Goal: Transaction & Acquisition: Download file/media

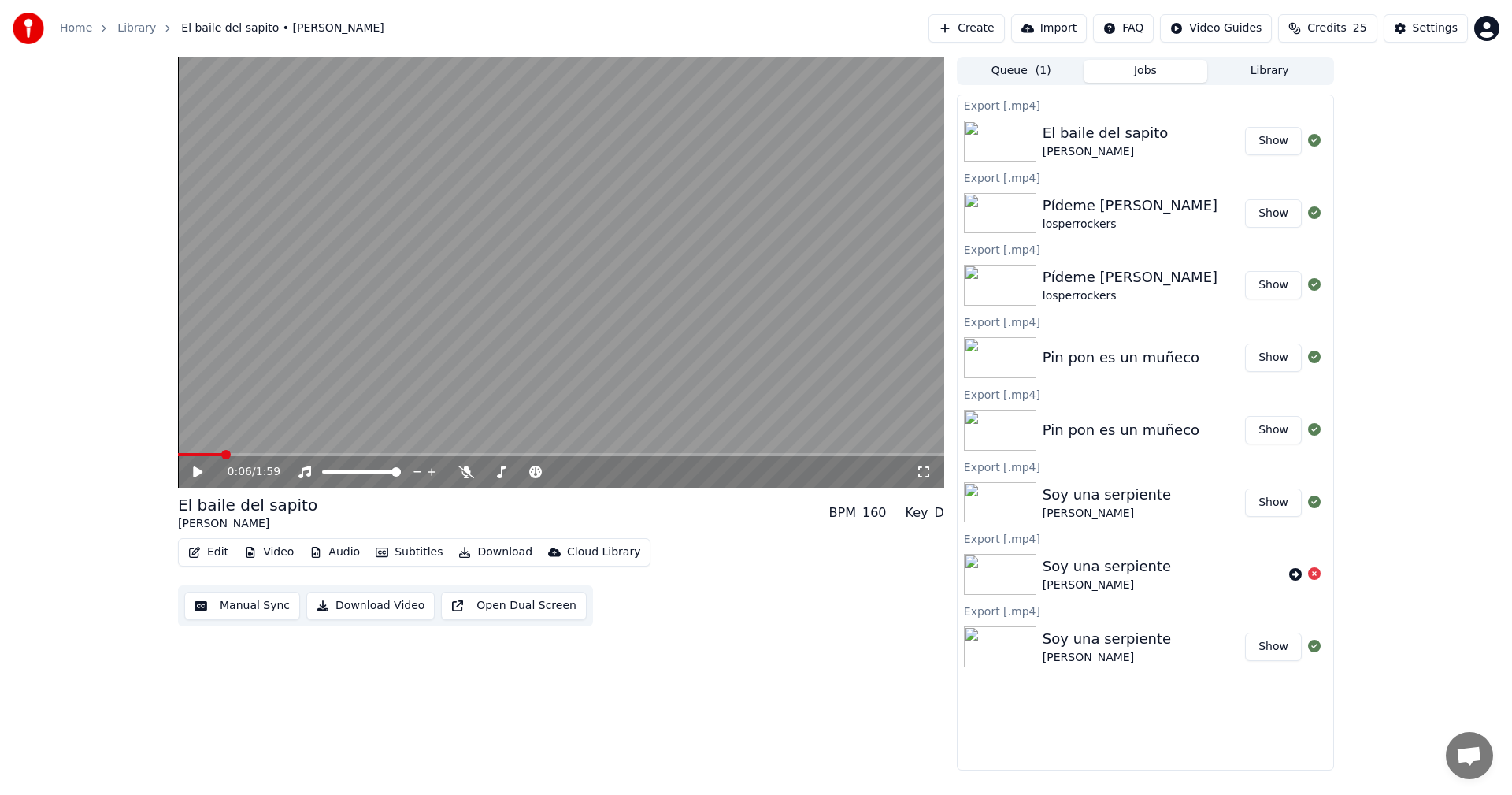
click at [1285, 78] on button "Library" at bounding box center [1269, 71] width 124 height 23
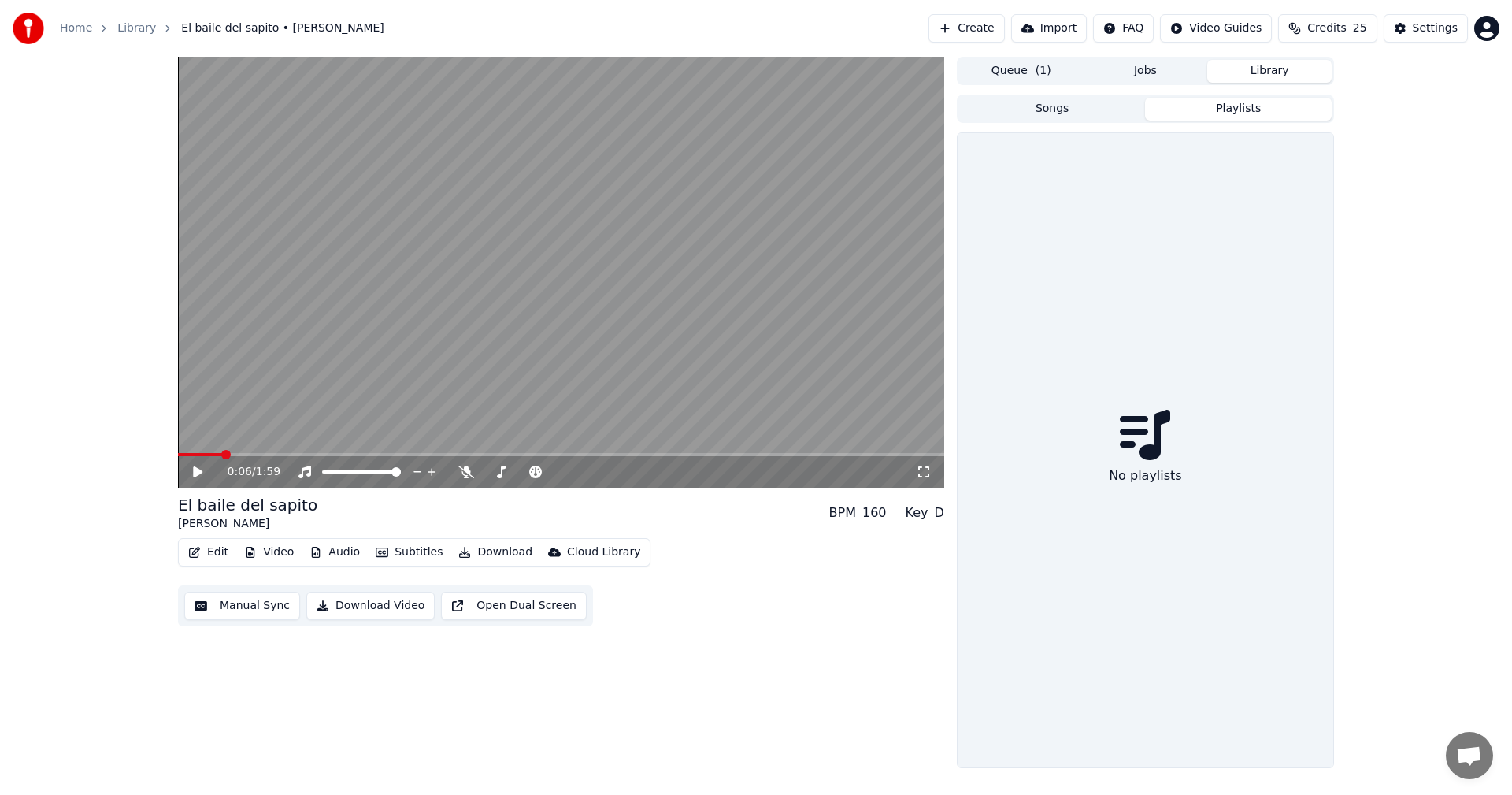
click at [1238, 115] on button "Playlists" at bounding box center [1238, 109] width 187 height 23
click at [1057, 98] on button "Songs" at bounding box center [1052, 109] width 187 height 23
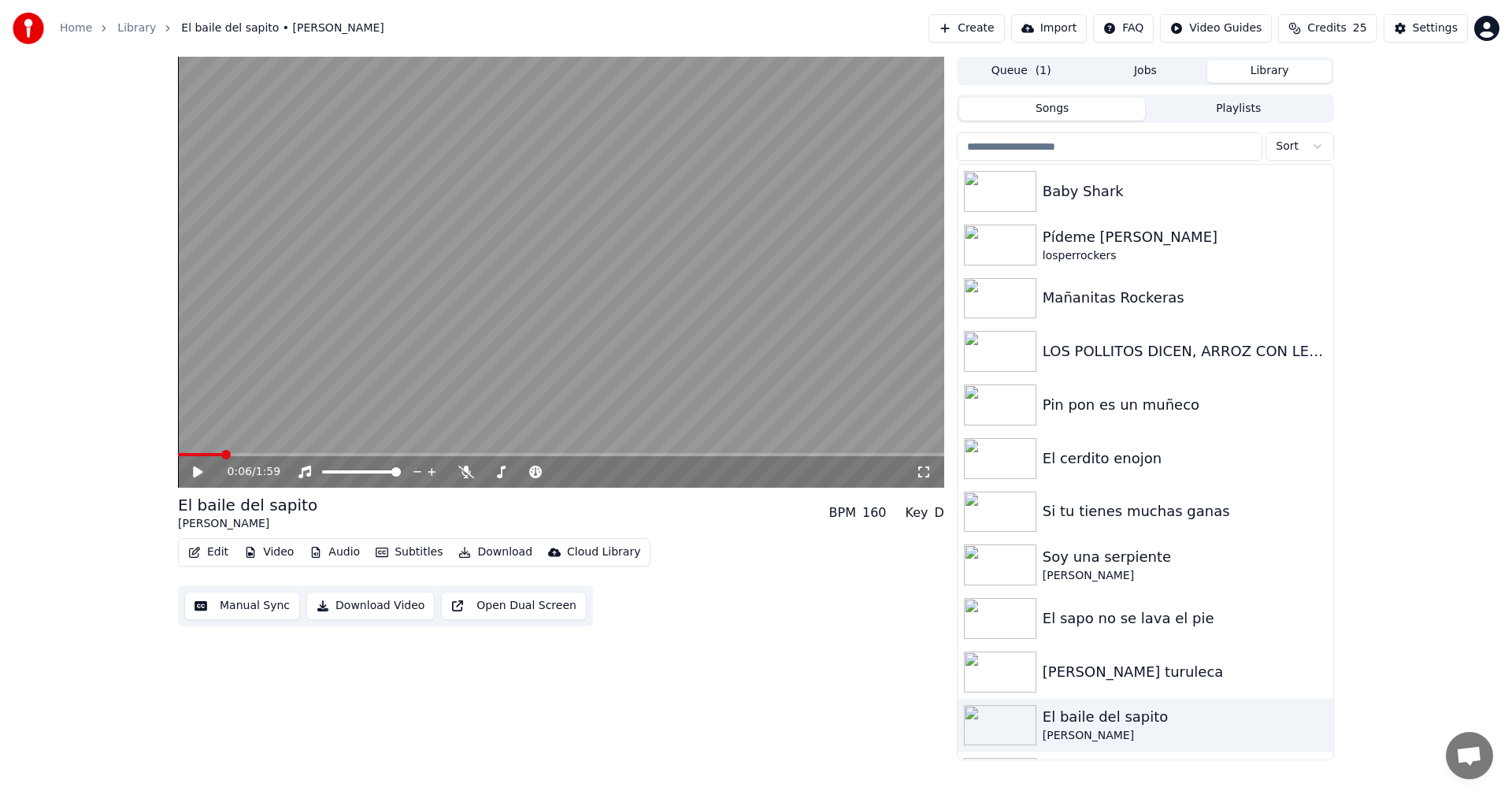
click at [1160, 82] on div "Queue ( 1 ) Jobs Library" at bounding box center [1145, 70] width 377 height 29
click at [1109, 200] on div "Baby Shark" at bounding box center [1177, 191] width 269 height 22
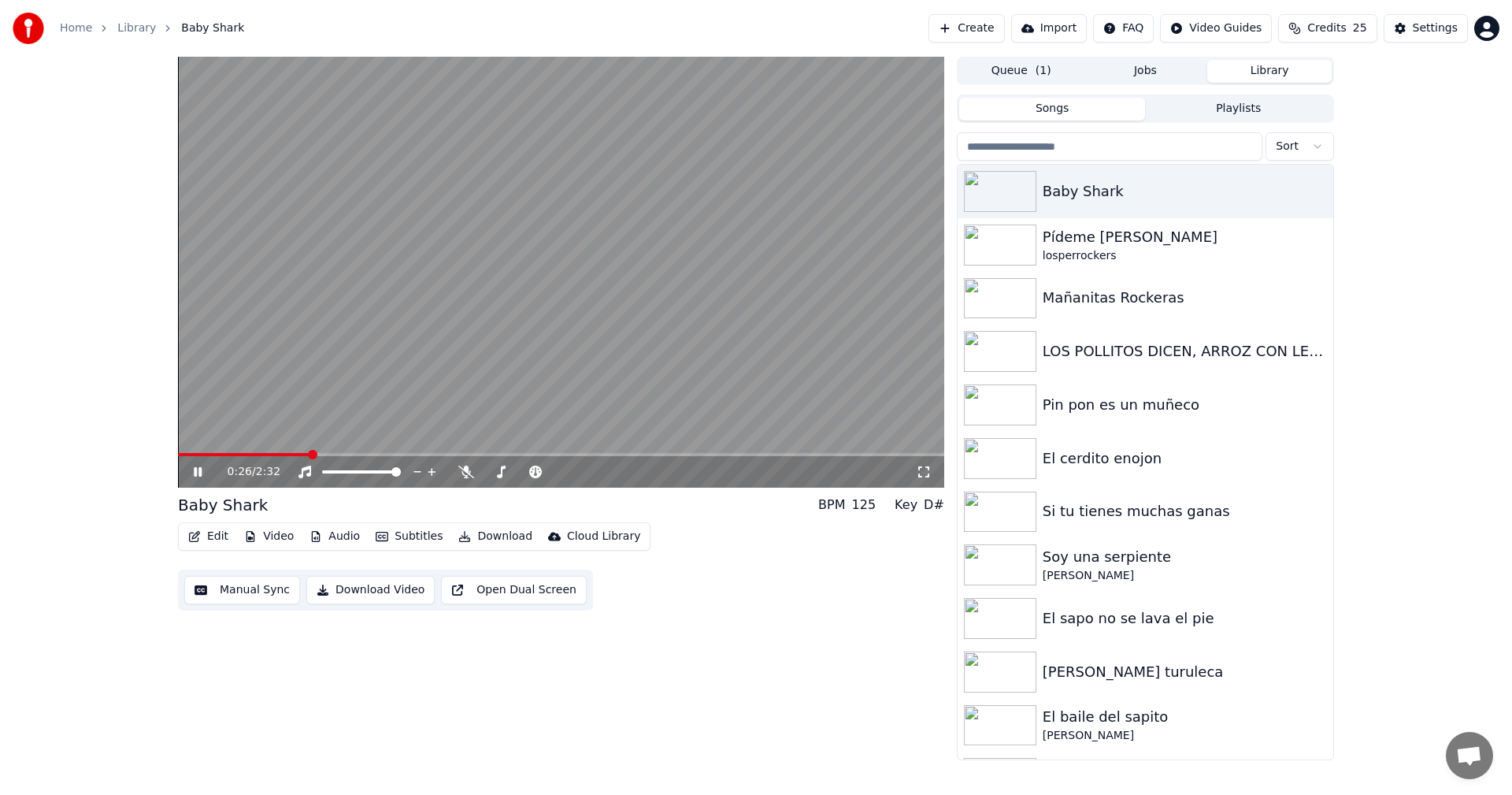
click at [549, 326] on video at bounding box center [560, 272] width 766 height 431
click at [1093, 187] on div "Baby Shark" at bounding box center [1177, 191] width 269 height 22
click at [1090, 185] on div "Baby Shark" at bounding box center [1177, 191] width 269 height 22
click at [1250, 109] on button "Playlists" at bounding box center [1238, 109] width 187 height 23
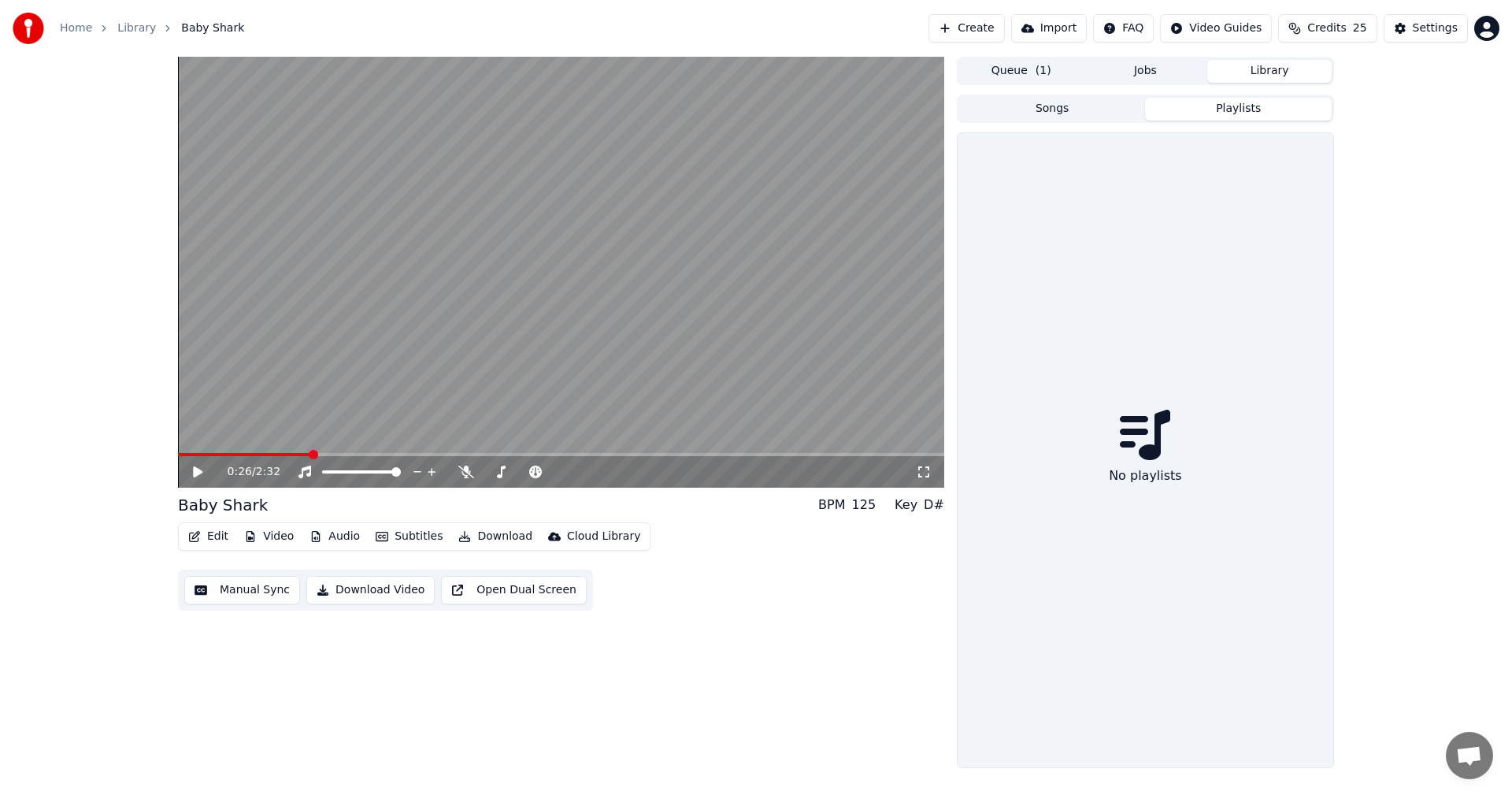
click at [1264, 76] on button "Library" at bounding box center [1269, 71] width 124 height 23
click at [1063, 107] on button "Songs" at bounding box center [1052, 109] width 187 height 23
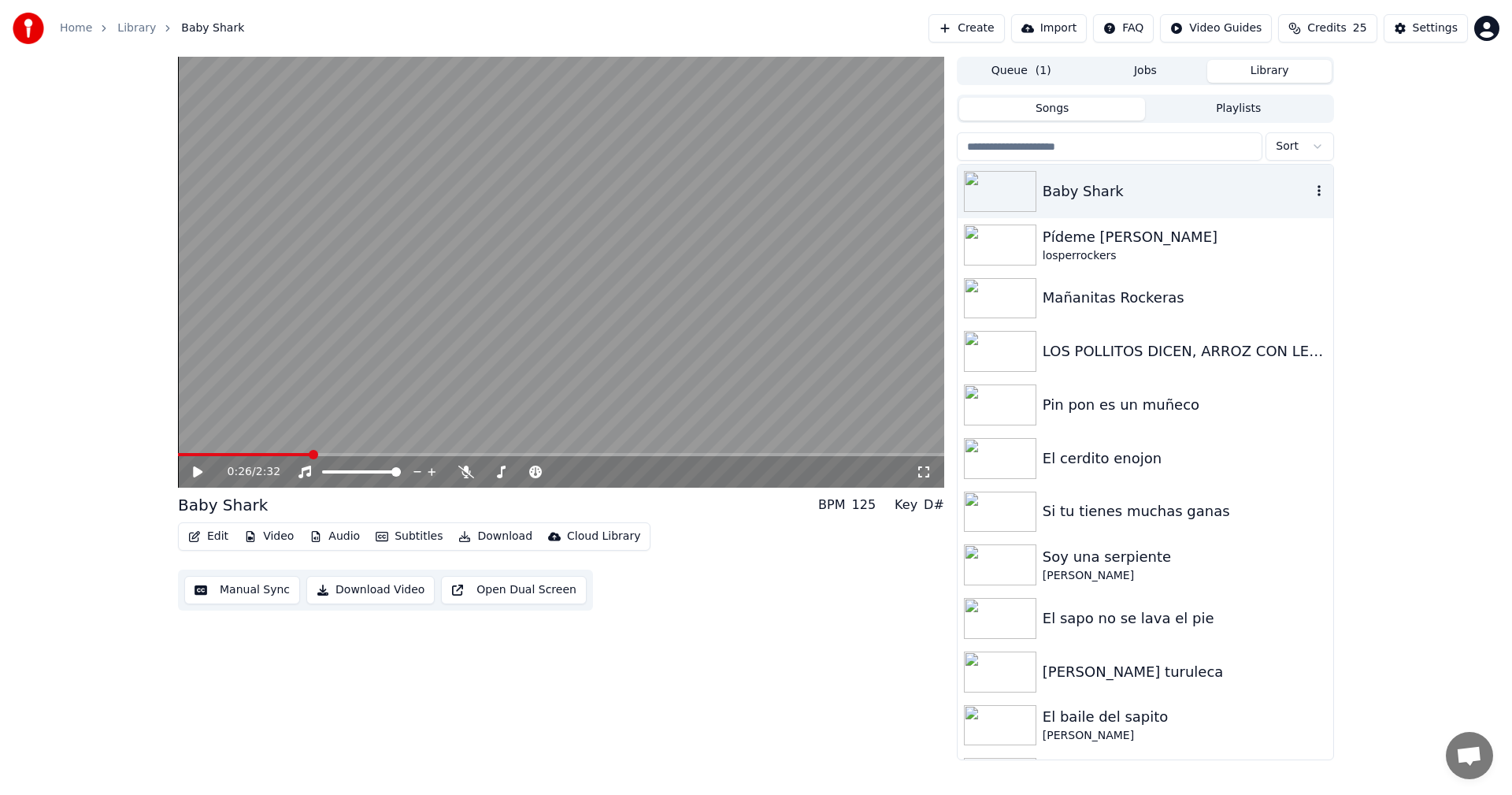
click at [1084, 195] on div "Baby Shark" at bounding box center [1177, 191] width 269 height 22
click at [1034, 193] on img at bounding box center [1000, 191] width 73 height 41
click at [1079, 194] on div "Baby Shark" at bounding box center [1177, 191] width 269 height 22
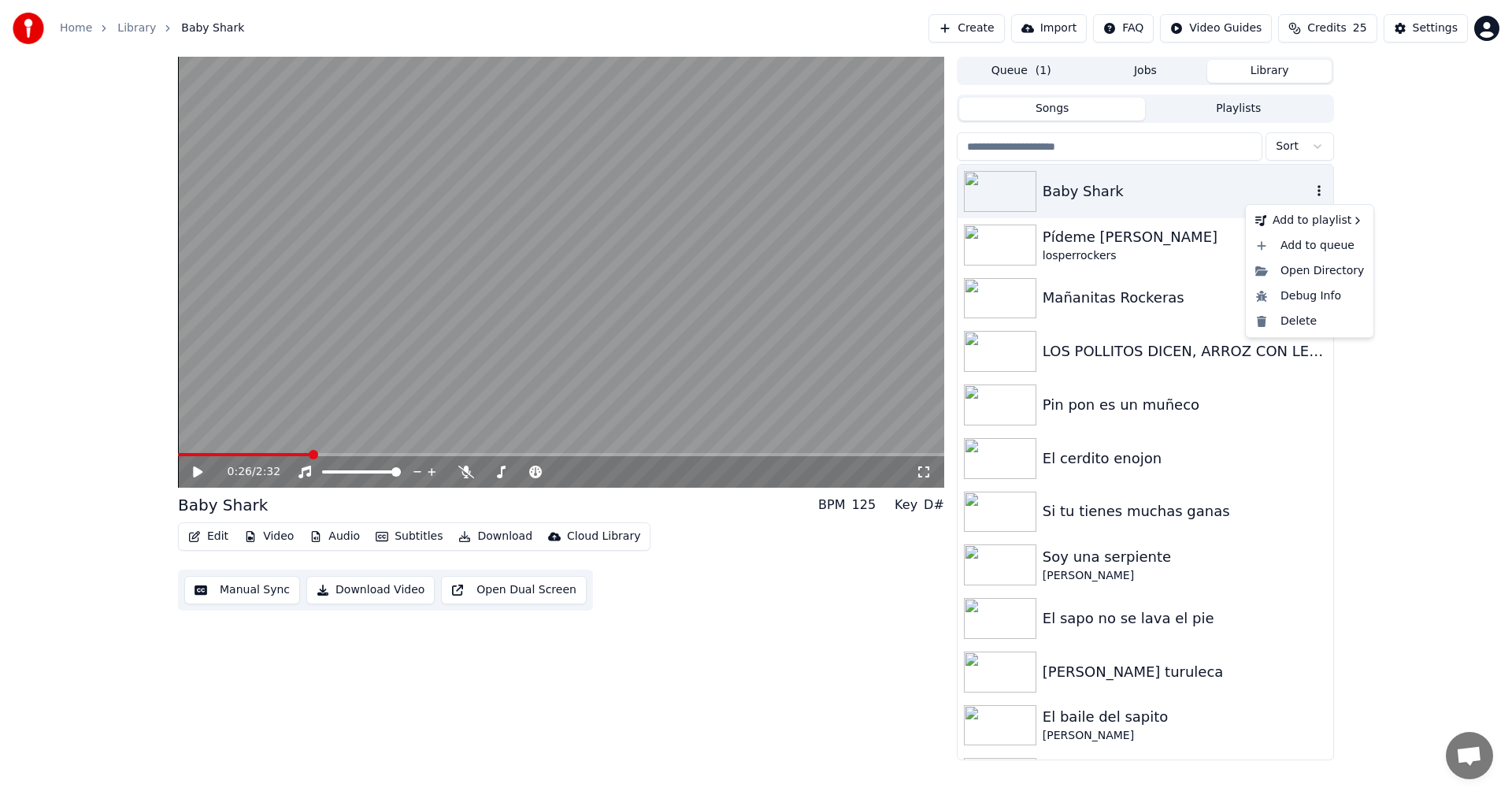
click at [1311, 189] on icon "button" at bounding box center [1319, 190] width 16 height 13
click at [1077, 194] on div "Baby Shark" at bounding box center [1177, 191] width 269 height 22
click at [1318, 196] on icon "button" at bounding box center [1319, 190] width 3 height 11
click at [815, 680] on div "0:26 / 2:32 Baby Shark BPM 125 Key D# Edit Video Audio Subtitles Download Cloud…" at bounding box center [560, 408] width 766 height 704
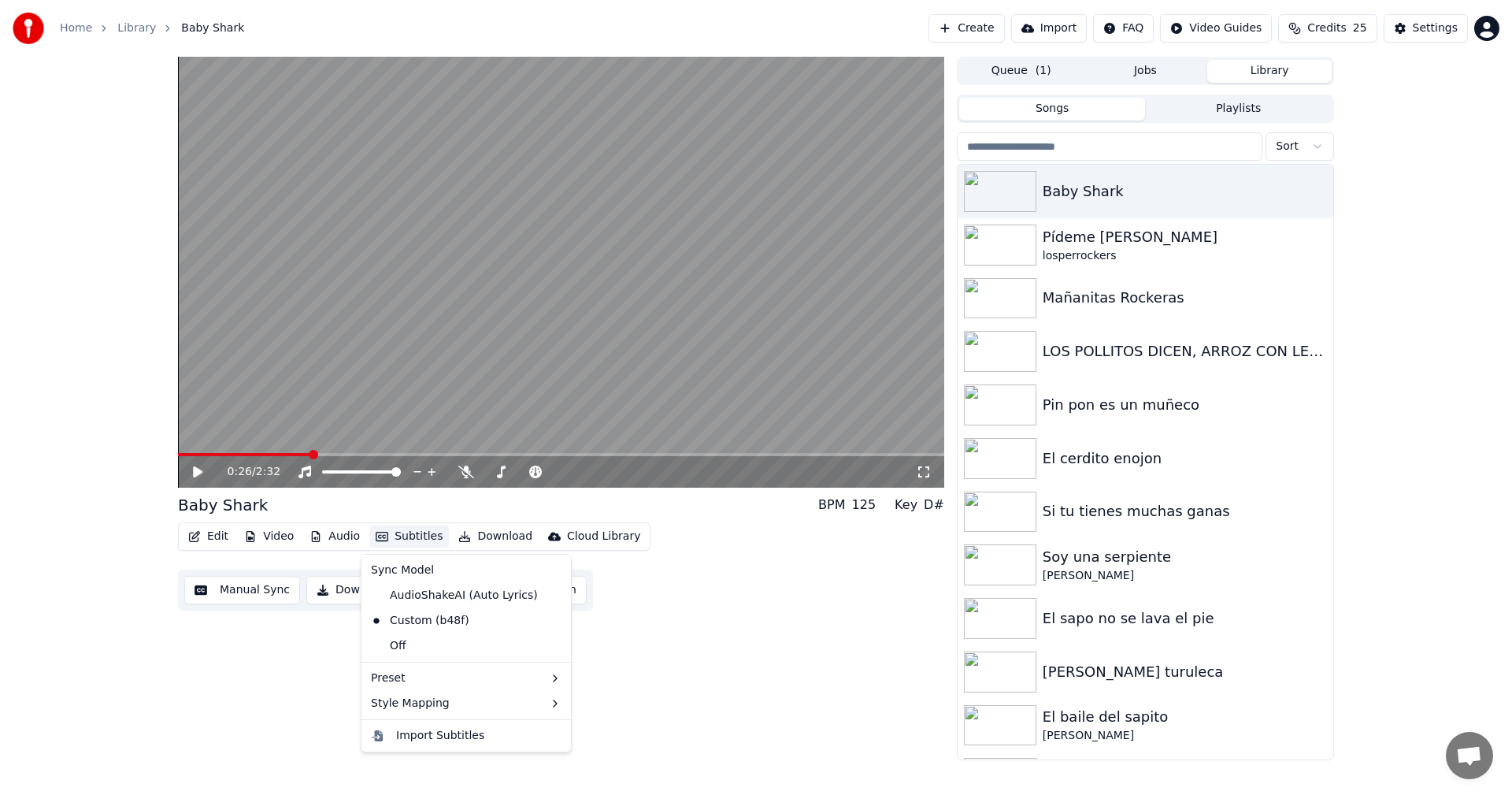
click at [388, 534] on button "Subtitles" at bounding box center [409, 535] width 80 height 22
click at [465, 677] on div "Preset" at bounding box center [466, 678] width 203 height 25
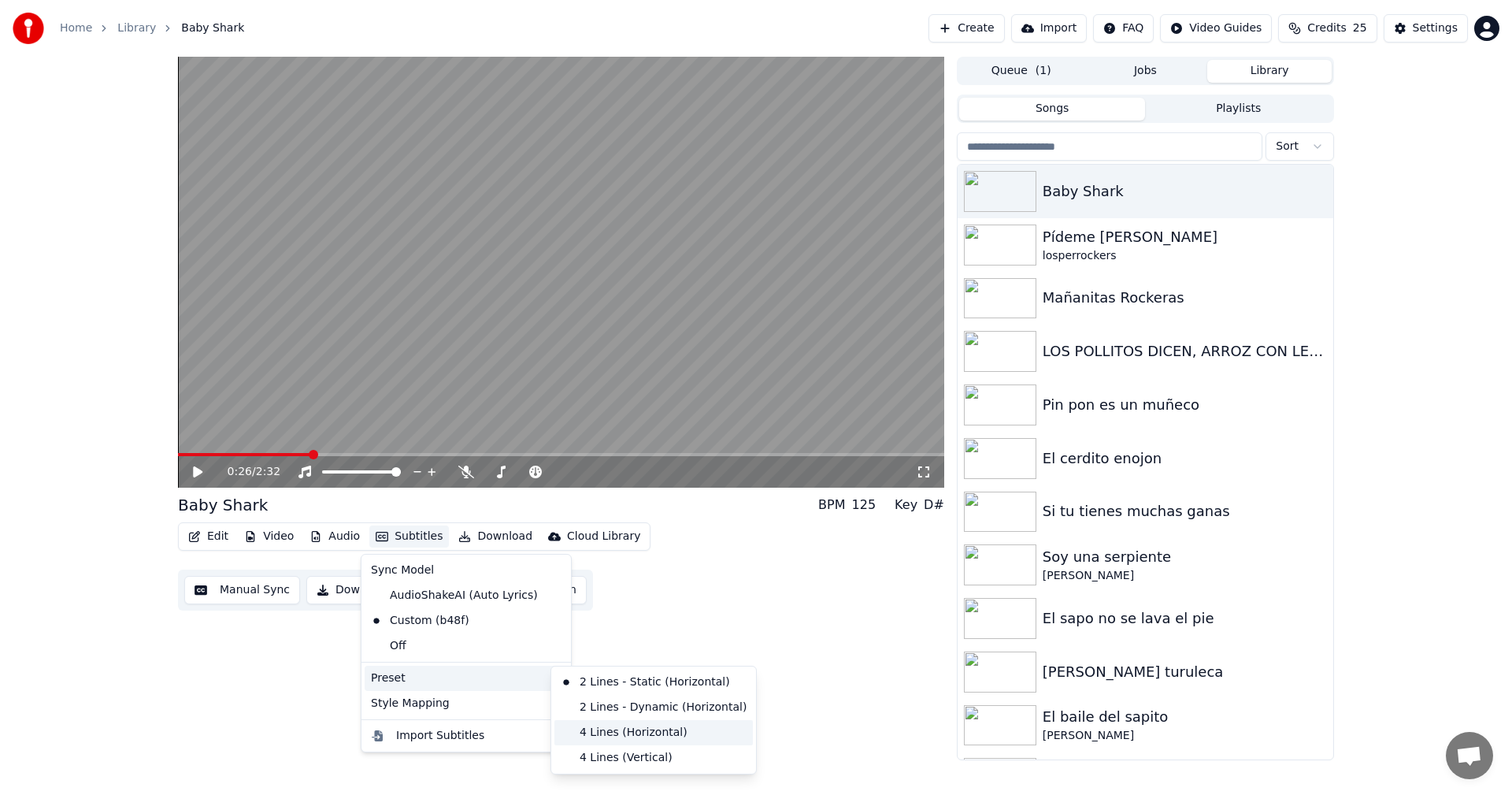
click at [628, 740] on div "4 Lines (Horizontal)" at bounding box center [653, 733] width 199 height 25
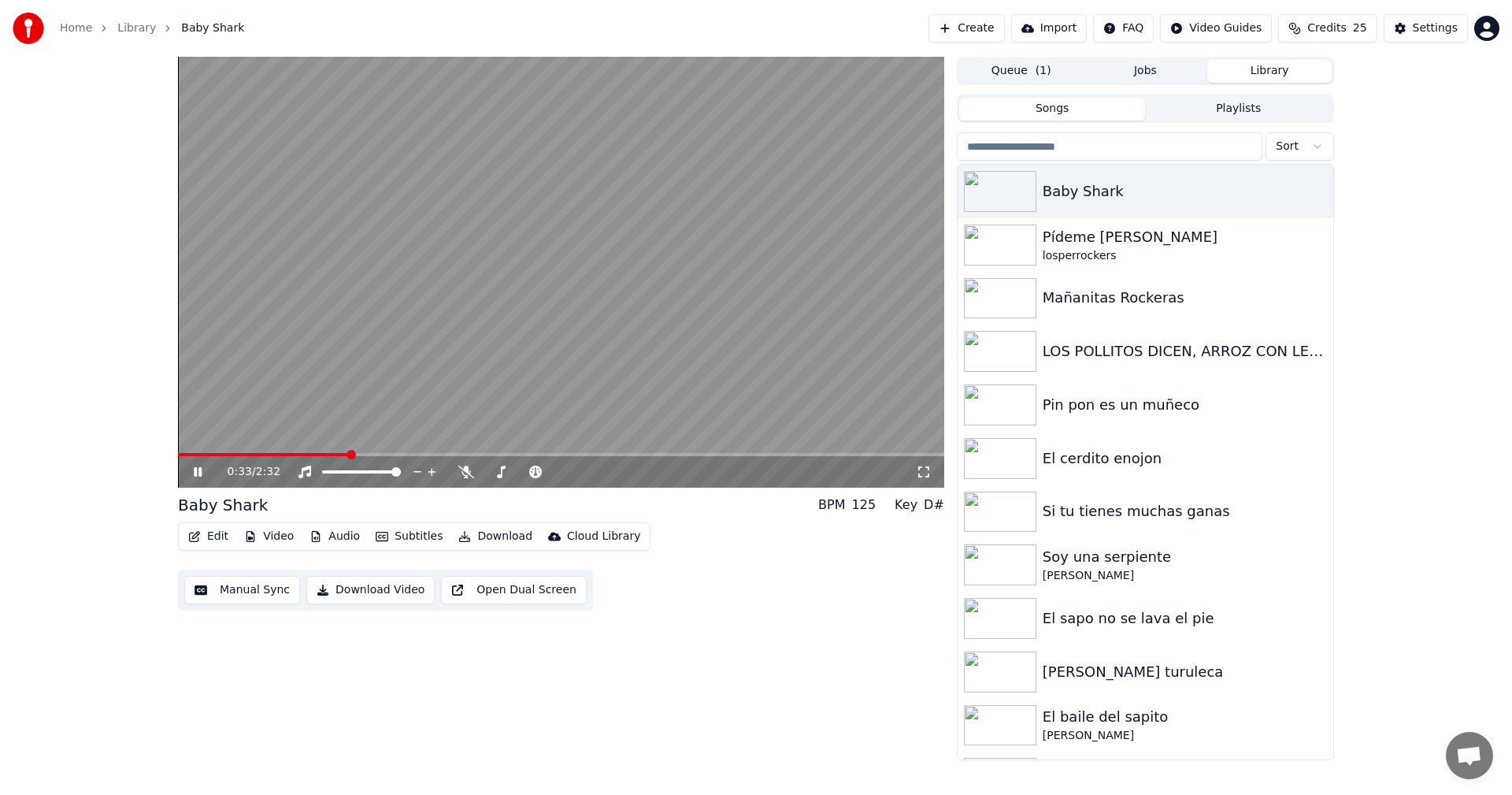
click at [365, 587] on button "Download Video" at bounding box center [370, 590] width 128 height 29
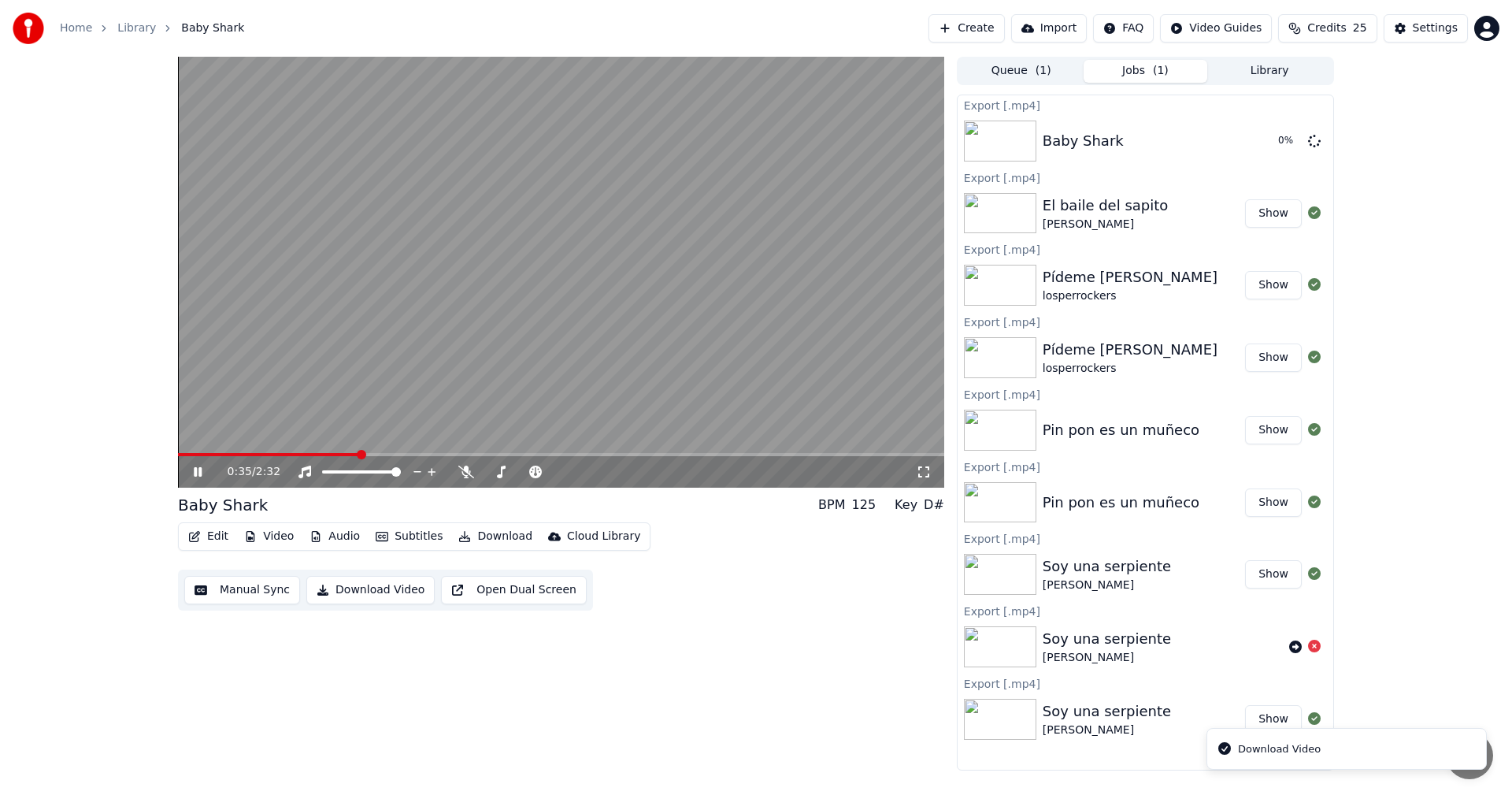
click at [591, 282] on video at bounding box center [560, 272] width 766 height 431
click at [1257, 71] on button "Library" at bounding box center [1269, 71] width 124 height 23
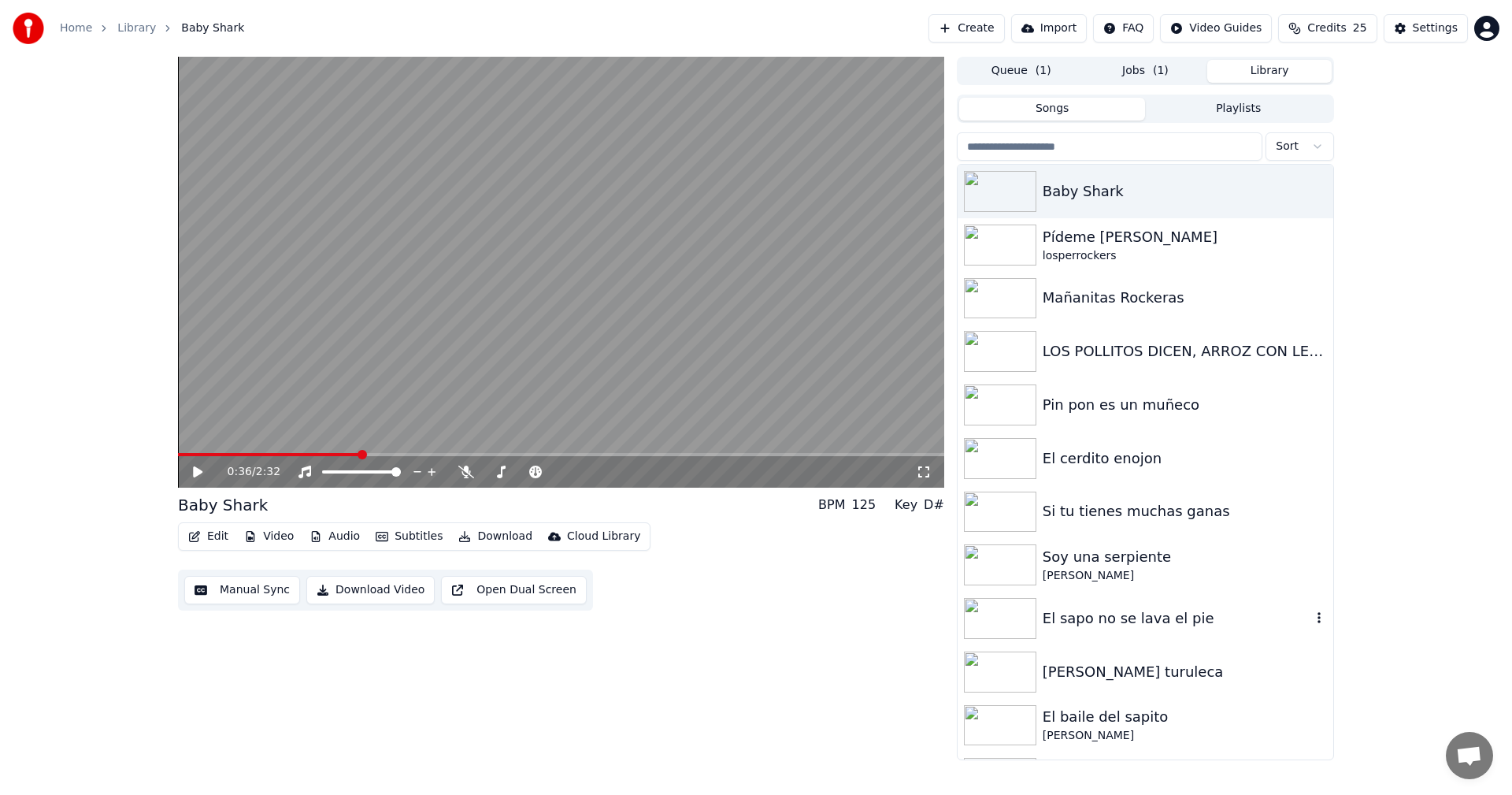
click at [1162, 631] on div "El sapo no se lava el pie" at bounding box center [1145, 619] width 376 height 54
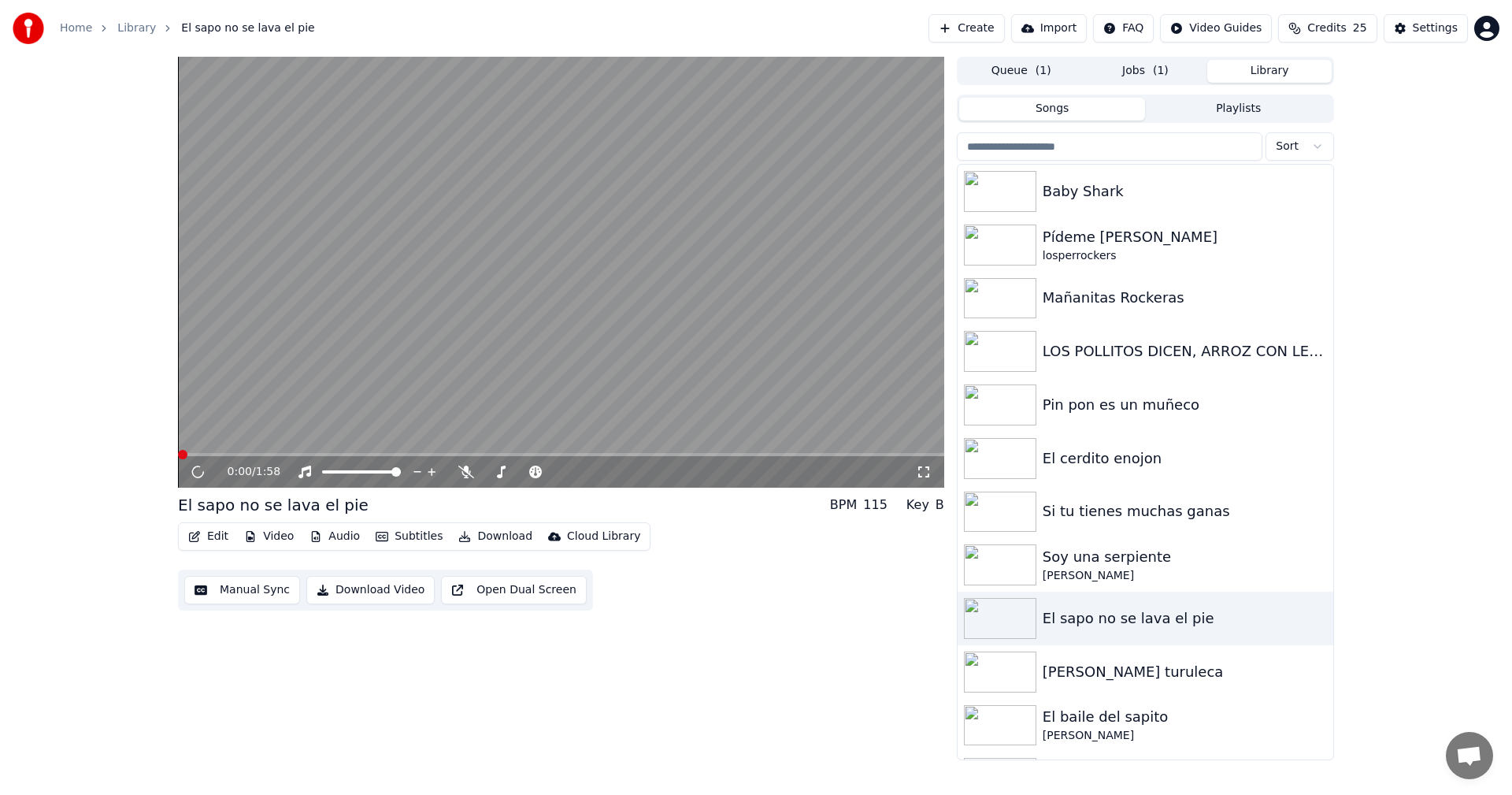
click at [387, 537] on button "Subtitles" at bounding box center [409, 535] width 80 height 22
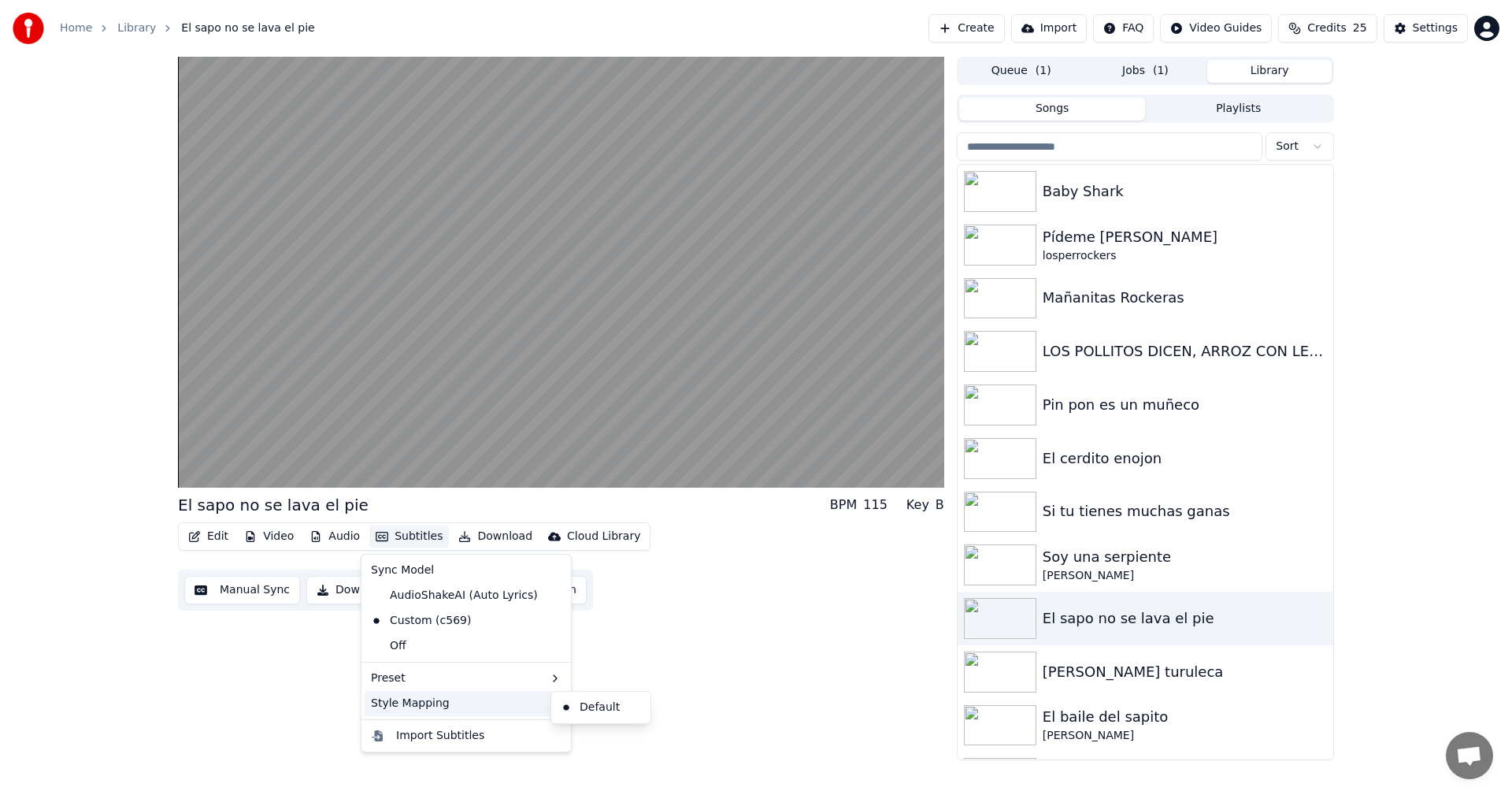
click at [437, 705] on div "Style Mapping" at bounding box center [466, 703] width 203 height 25
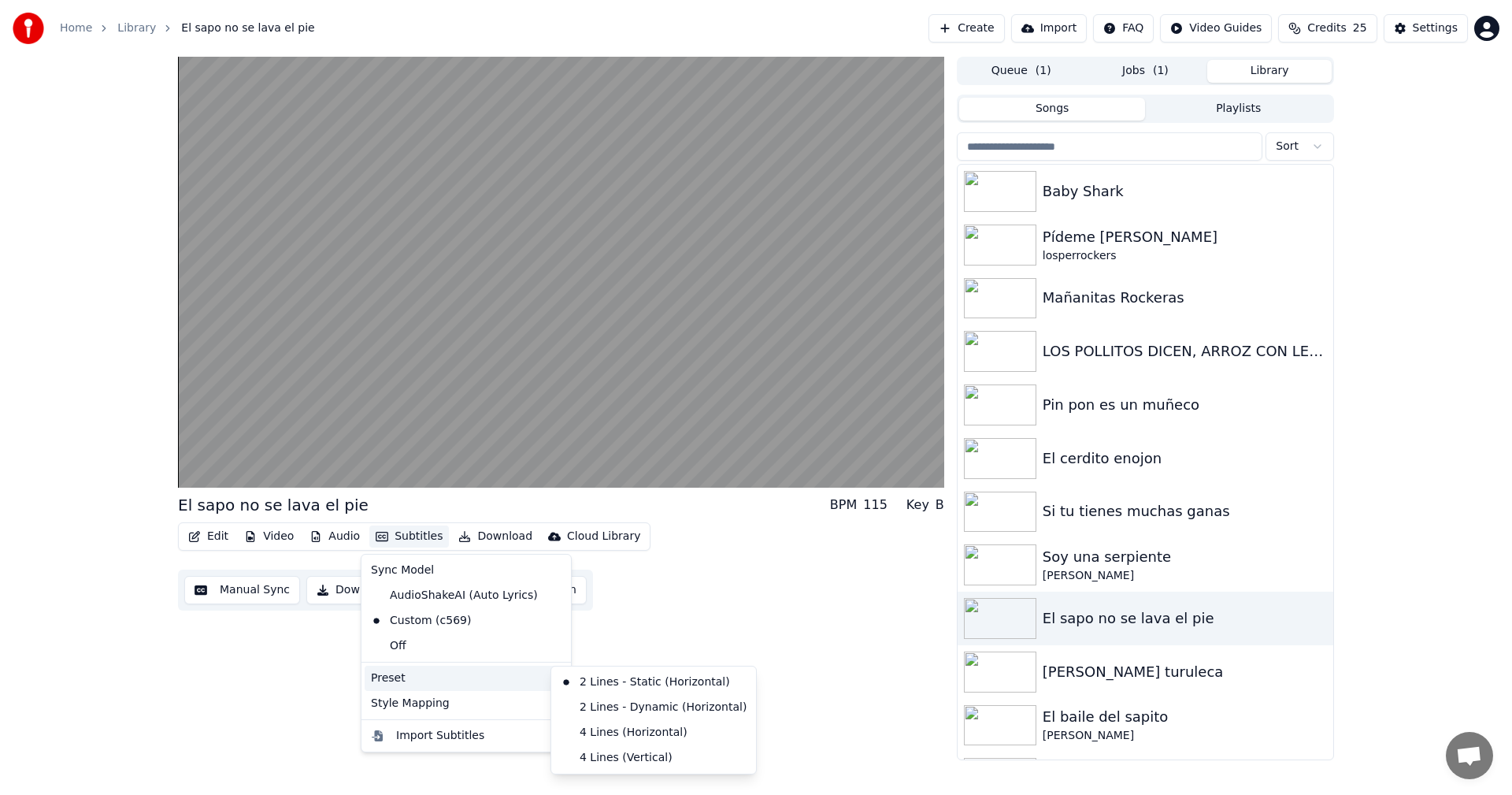
click at [489, 687] on div "Preset" at bounding box center [466, 678] width 203 height 25
click at [472, 679] on div "Preset" at bounding box center [466, 678] width 203 height 25
click at [608, 731] on div "4 Lines (Horizontal)" at bounding box center [653, 733] width 199 height 25
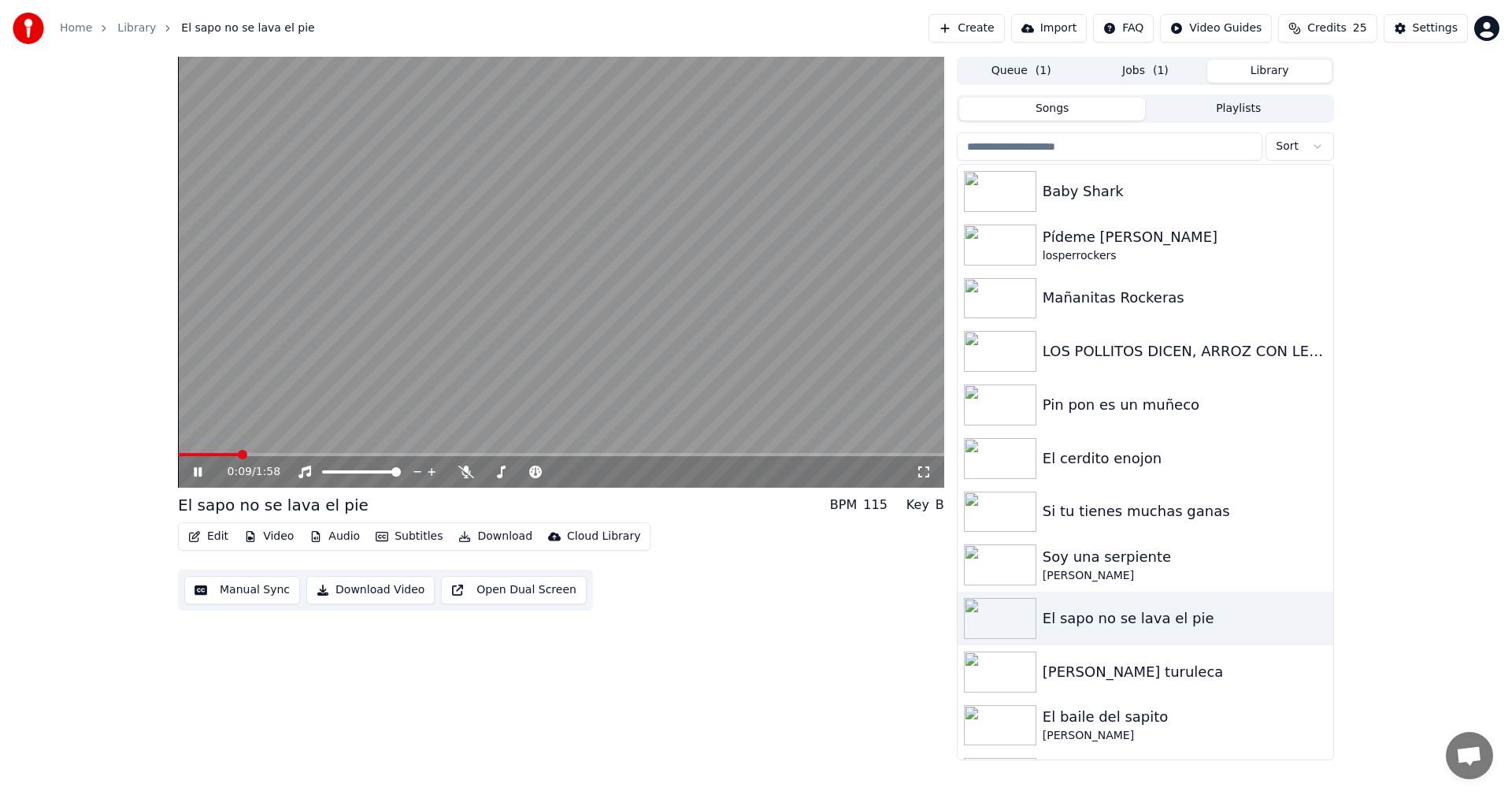
click at [359, 594] on button "Download Video" at bounding box center [370, 590] width 128 height 29
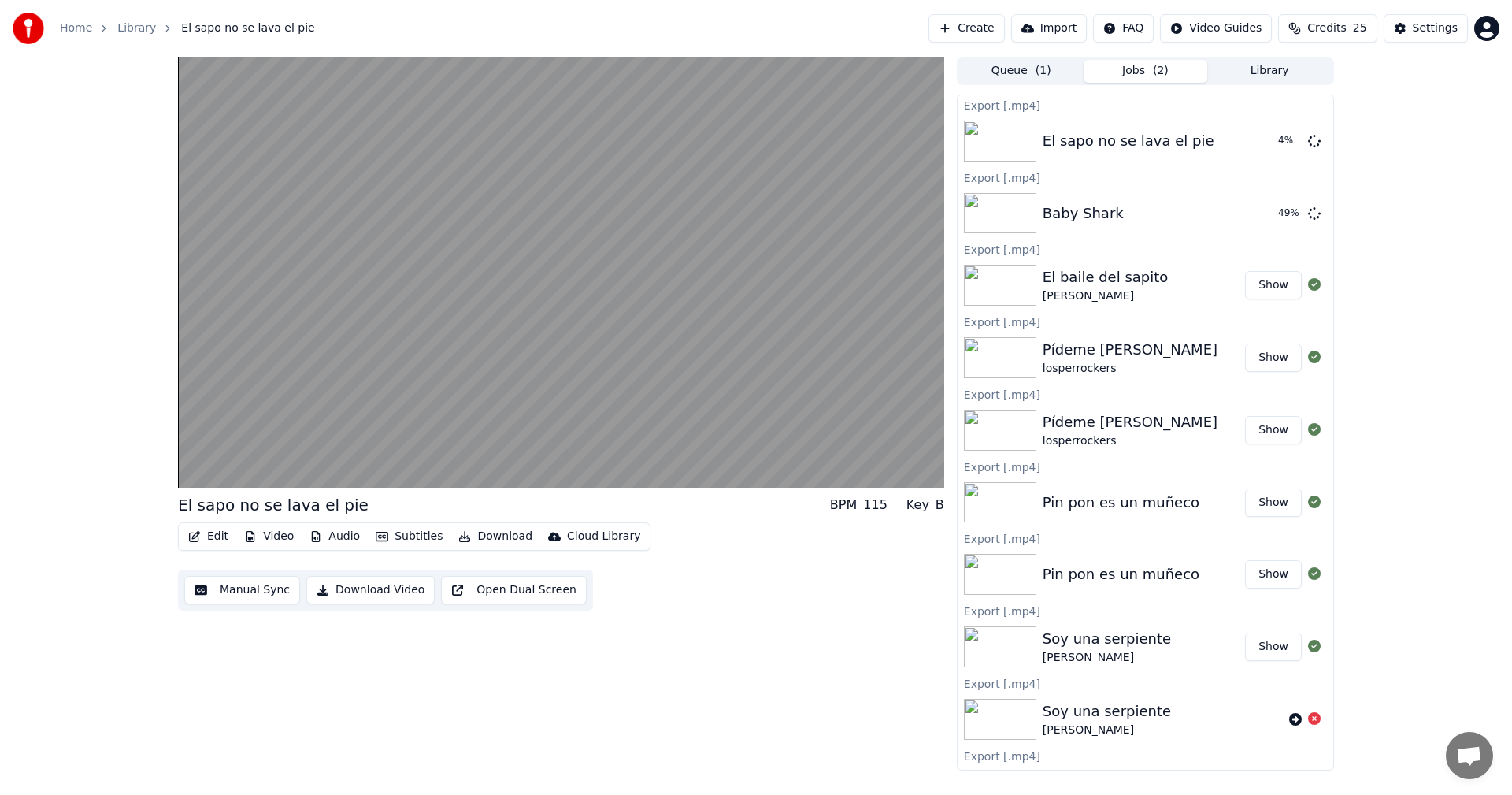
click at [1263, 80] on button "Library" at bounding box center [1269, 71] width 124 height 23
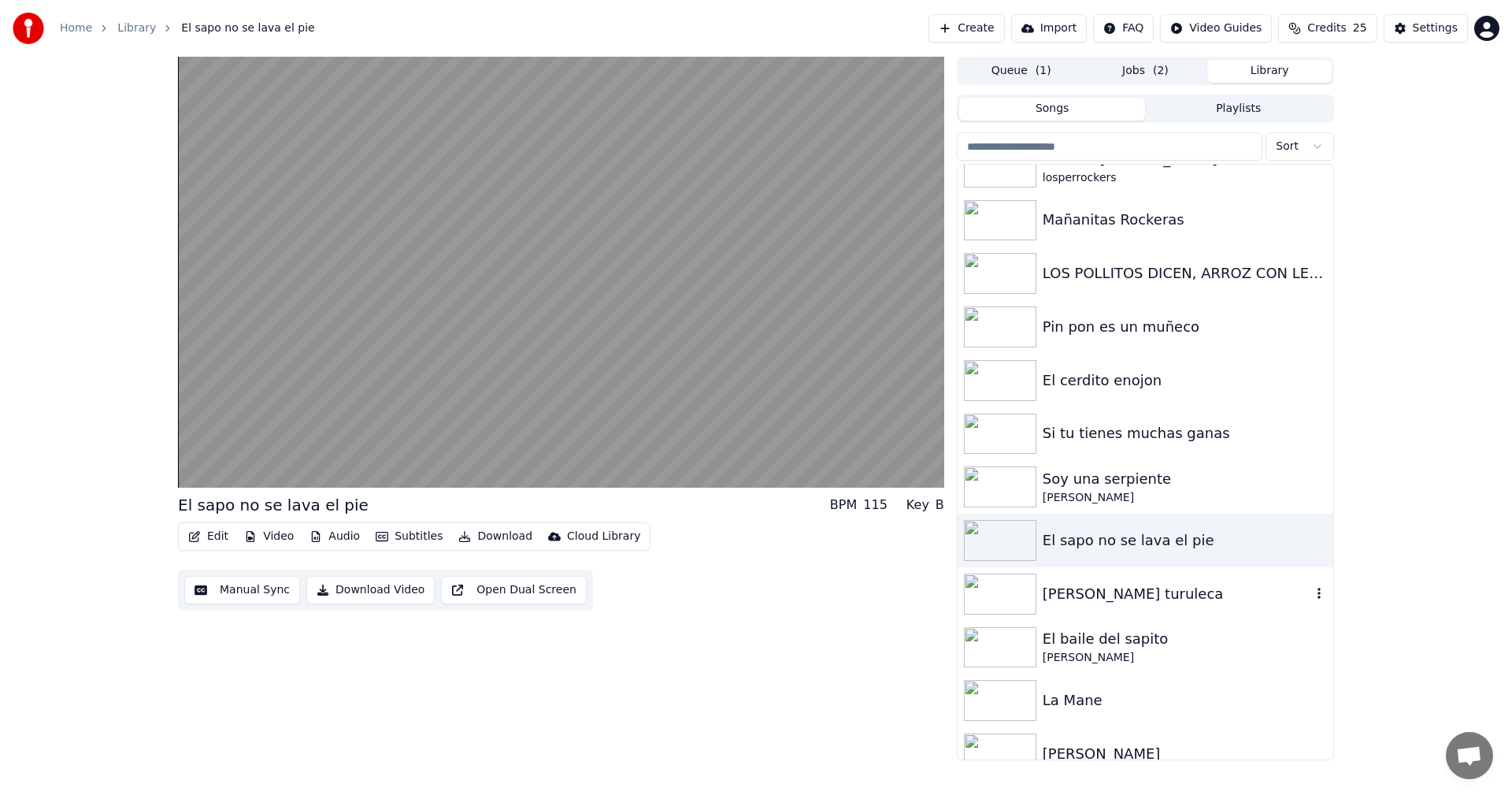
scroll to position [79, 0]
click at [1142, 585] on div "[PERSON_NAME] turuleca" at bounding box center [1177, 593] width 269 height 22
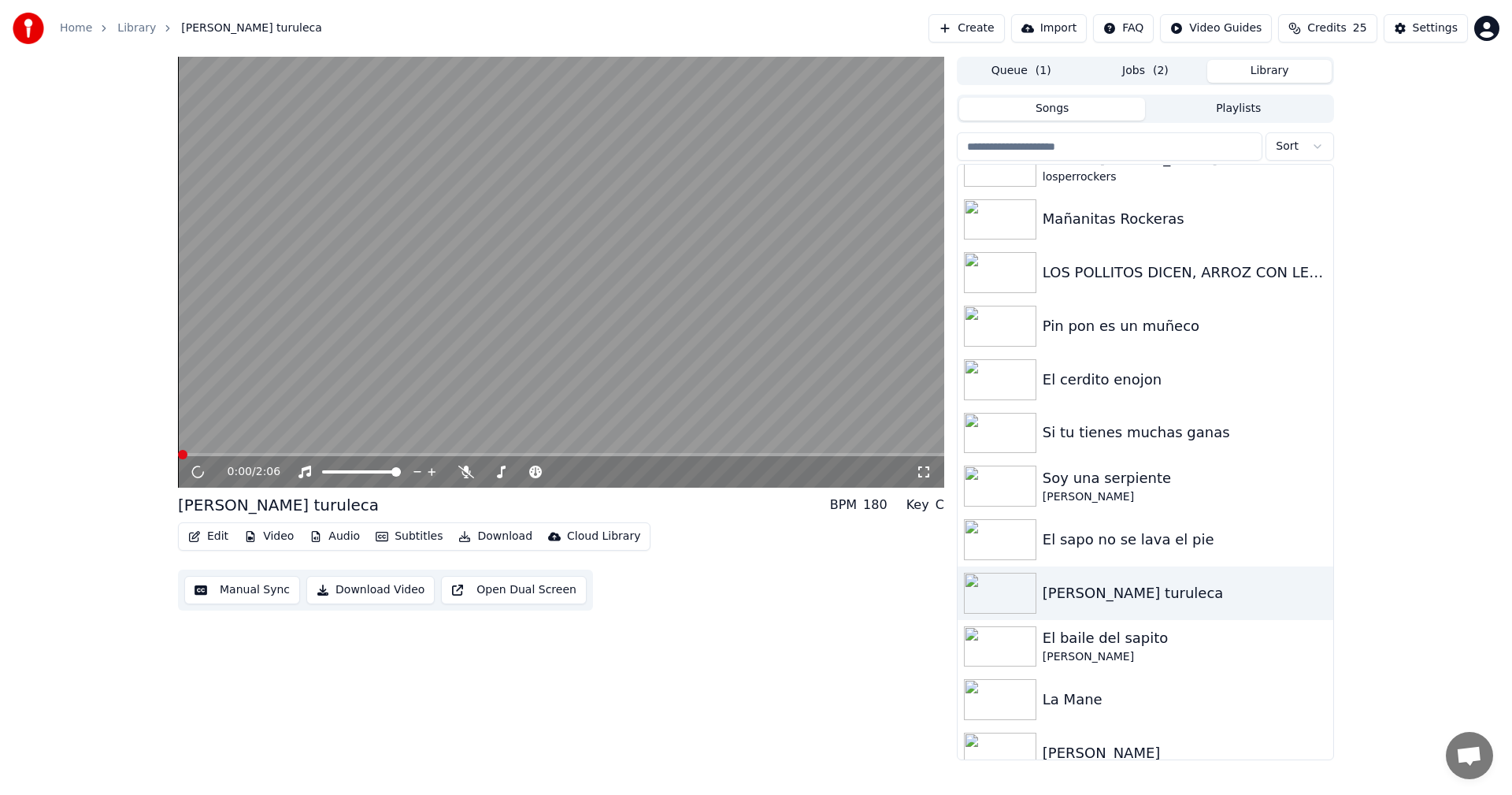
click at [402, 548] on button "Subtitles" at bounding box center [409, 535] width 80 height 22
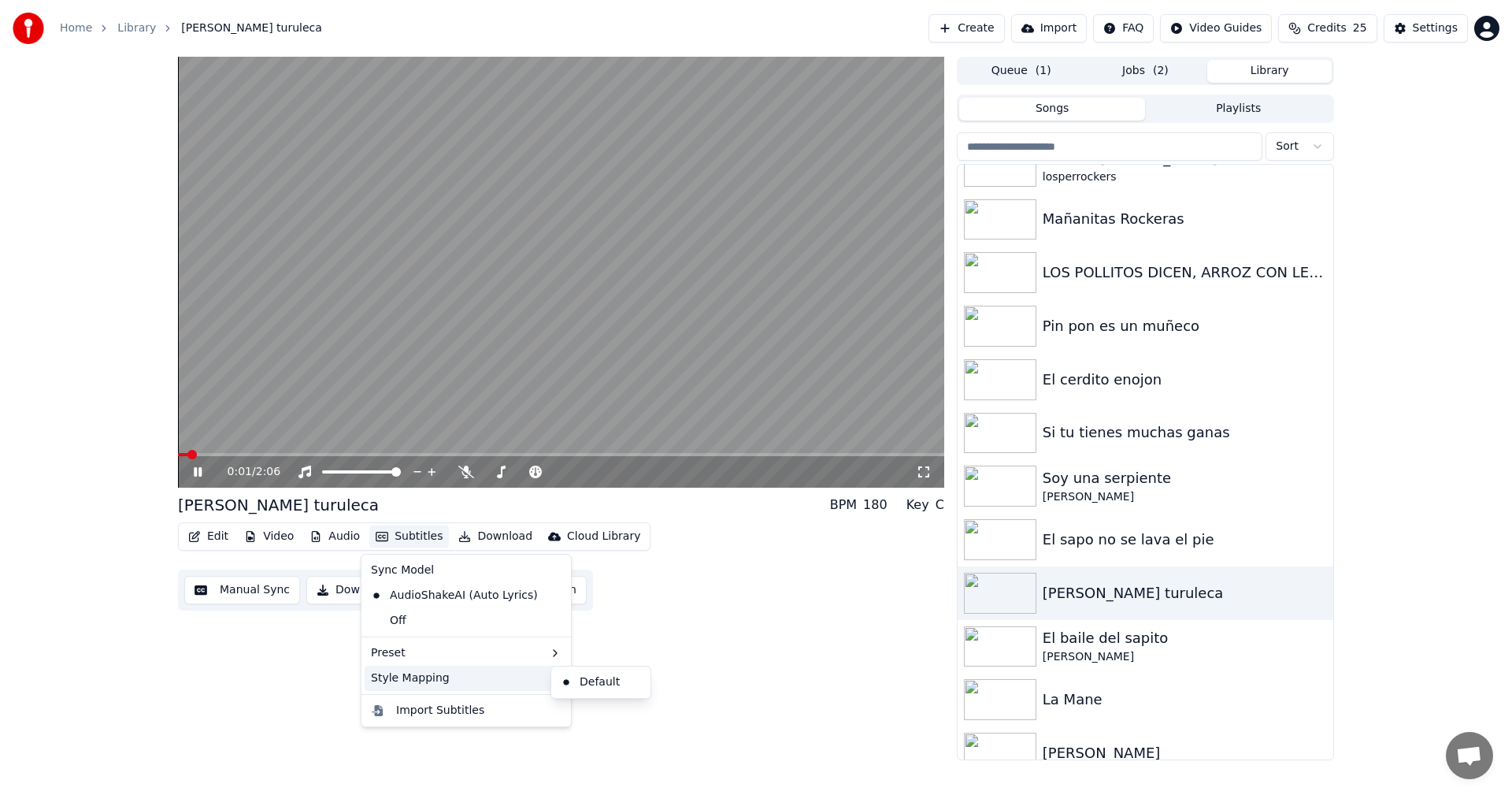
click at [425, 673] on div "Style Mapping" at bounding box center [466, 678] width 203 height 25
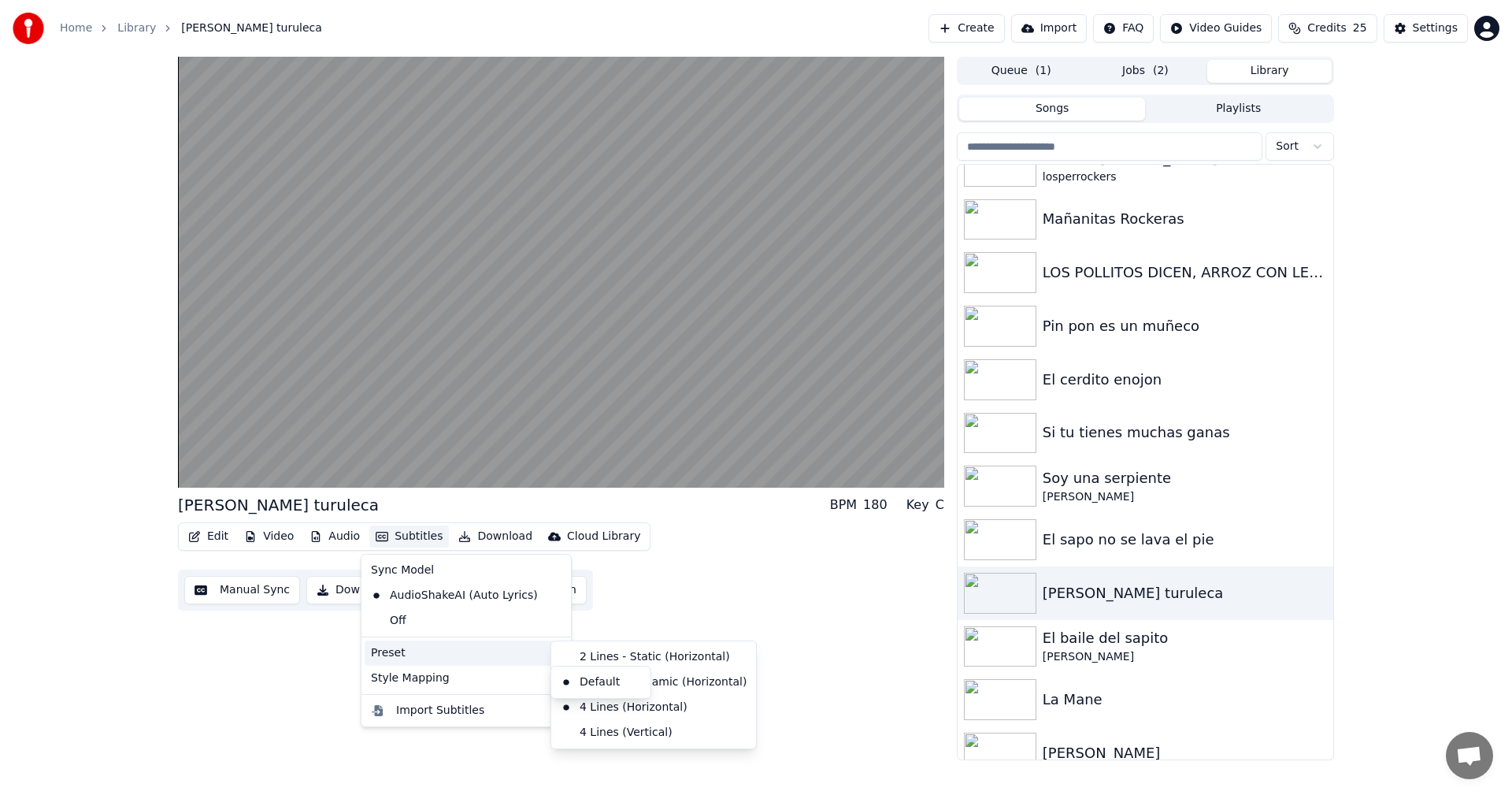
click at [468, 658] on div "Preset" at bounding box center [466, 653] width 203 height 25
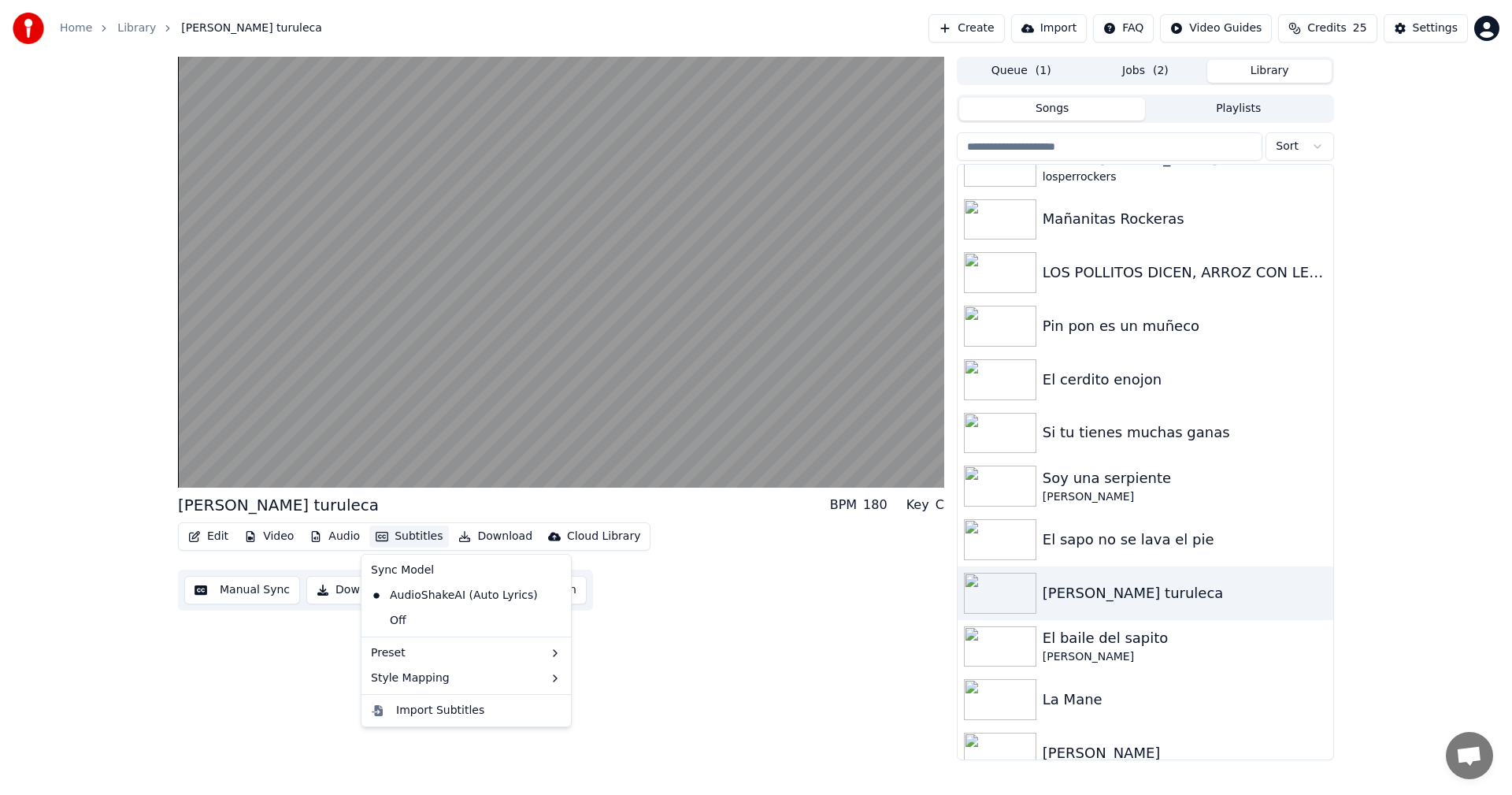
click at [208, 660] on div "[PERSON_NAME] turuleca BPM 180 Key C Edit Video Audio Subtitles Download Cloud …" at bounding box center [560, 408] width 766 height 704
click at [360, 597] on button "Download Video" at bounding box center [370, 590] width 128 height 29
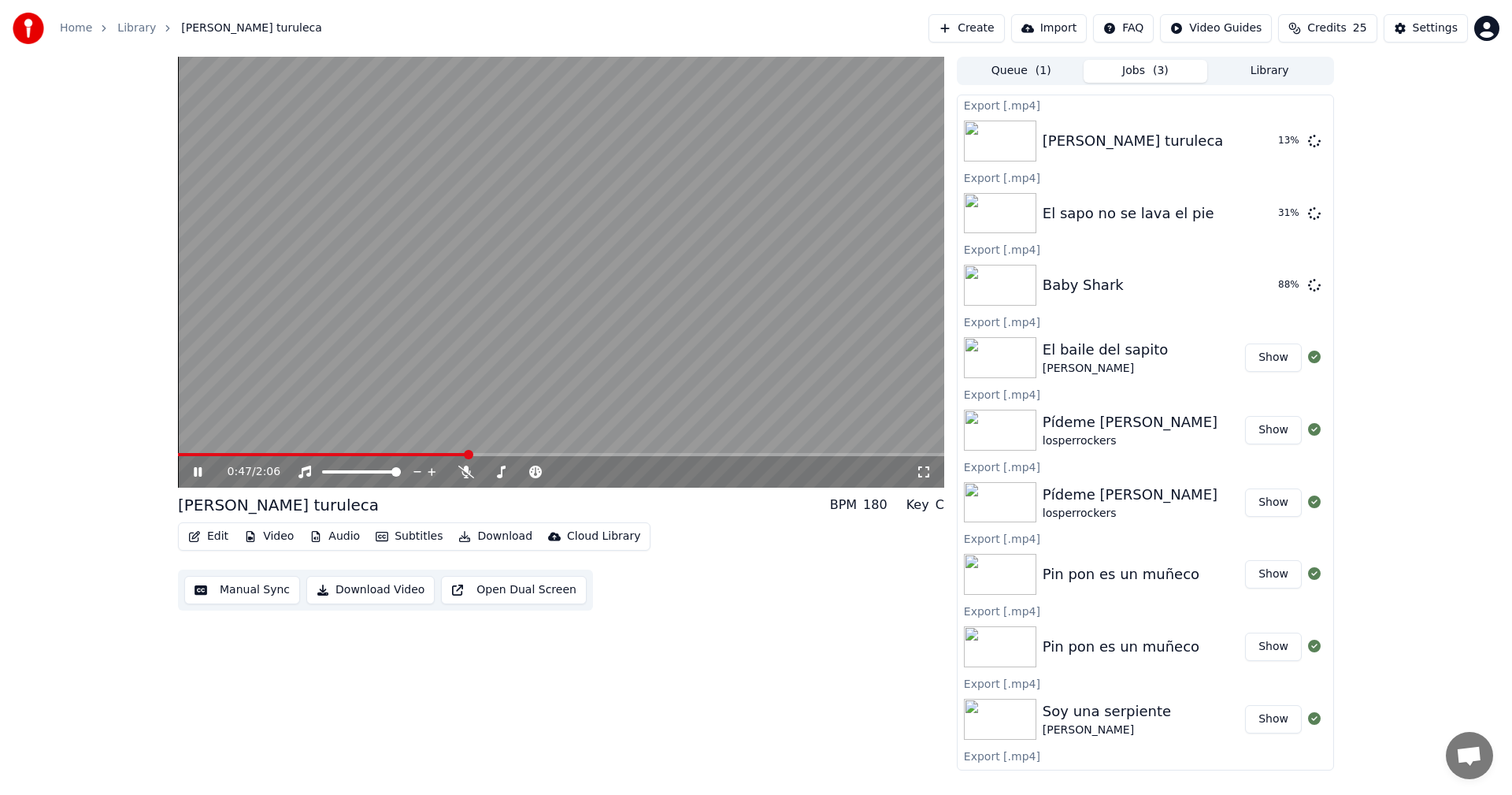
click at [540, 286] on video at bounding box center [560, 272] width 766 height 431
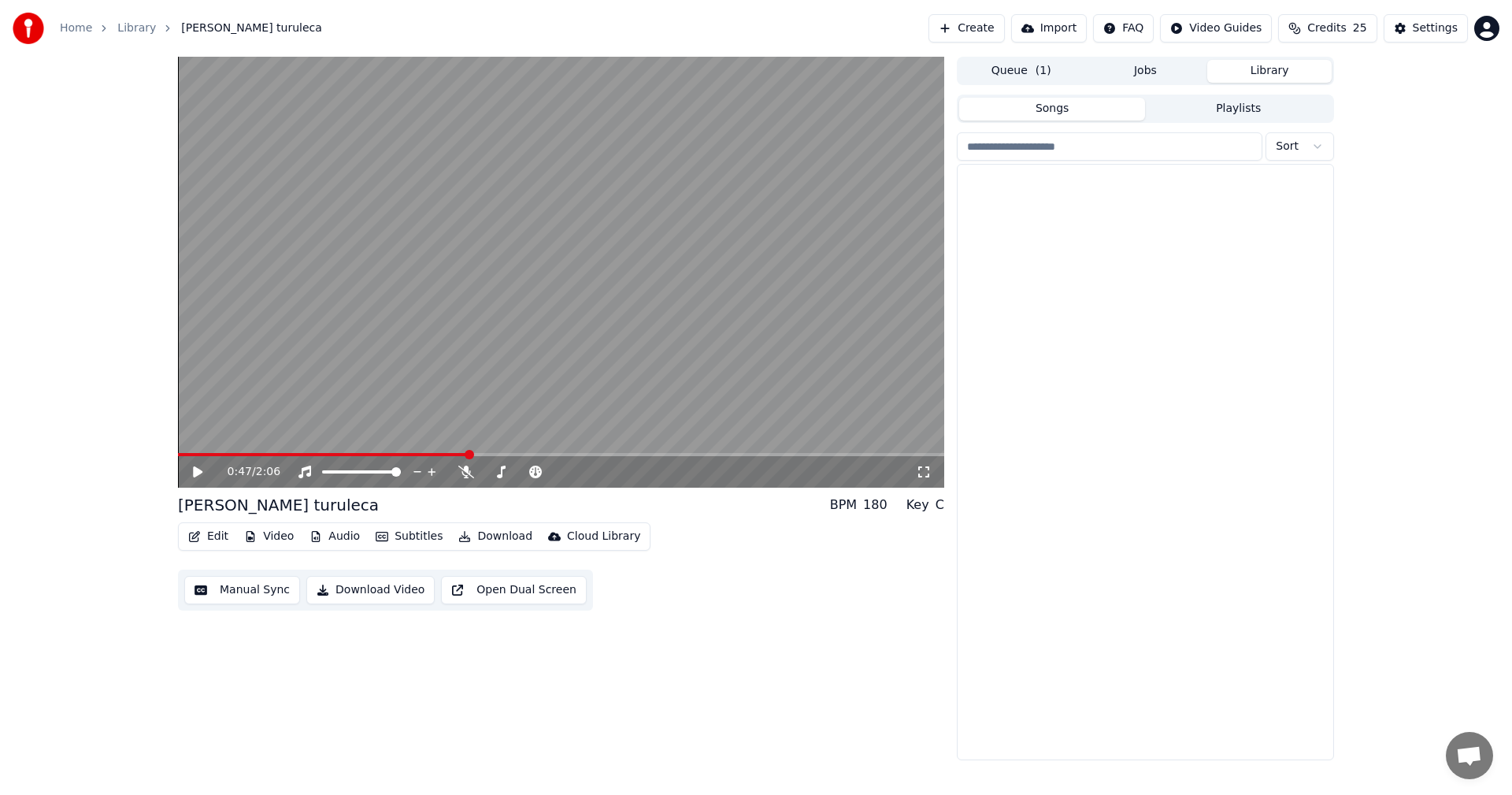
click at [1247, 64] on button "Library" at bounding box center [1269, 71] width 124 height 23
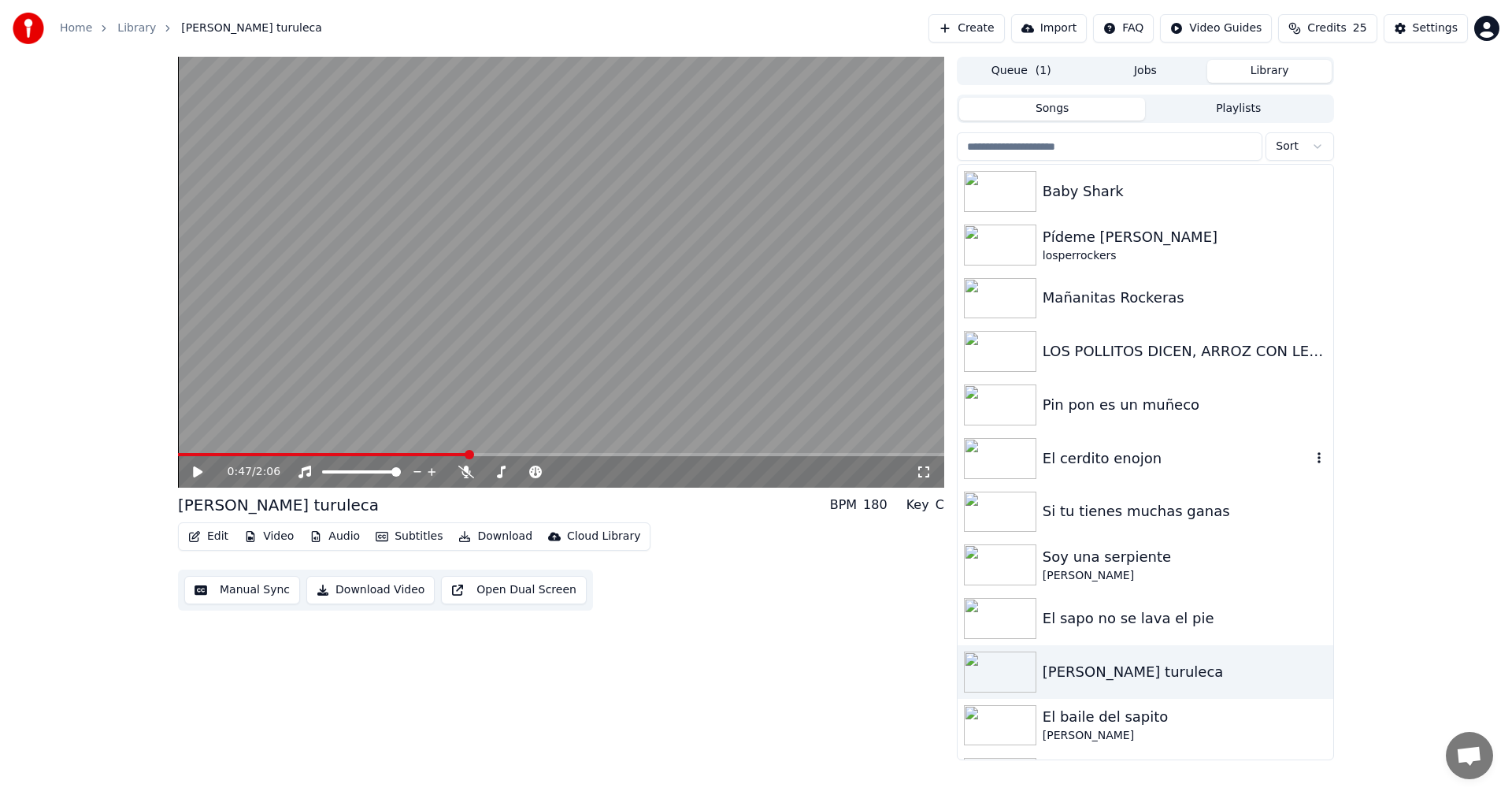
click at [1149, 467] on div "El cerdito enojon" at bounding box center [1177, 458] width 269 height 22
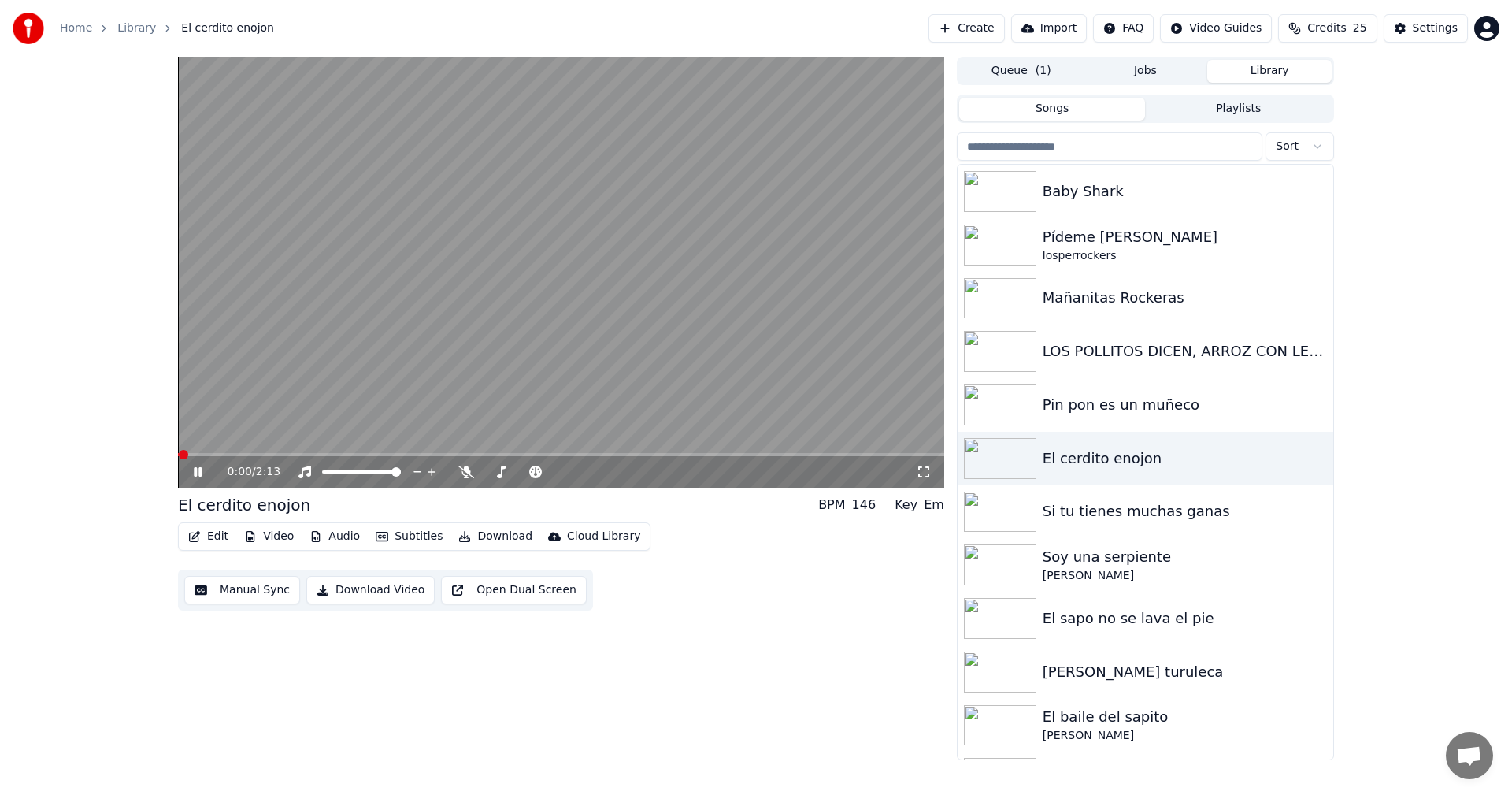
click at [404, 539] on button "Subtitles" at bounding box center [409, 535] width 80 height 22
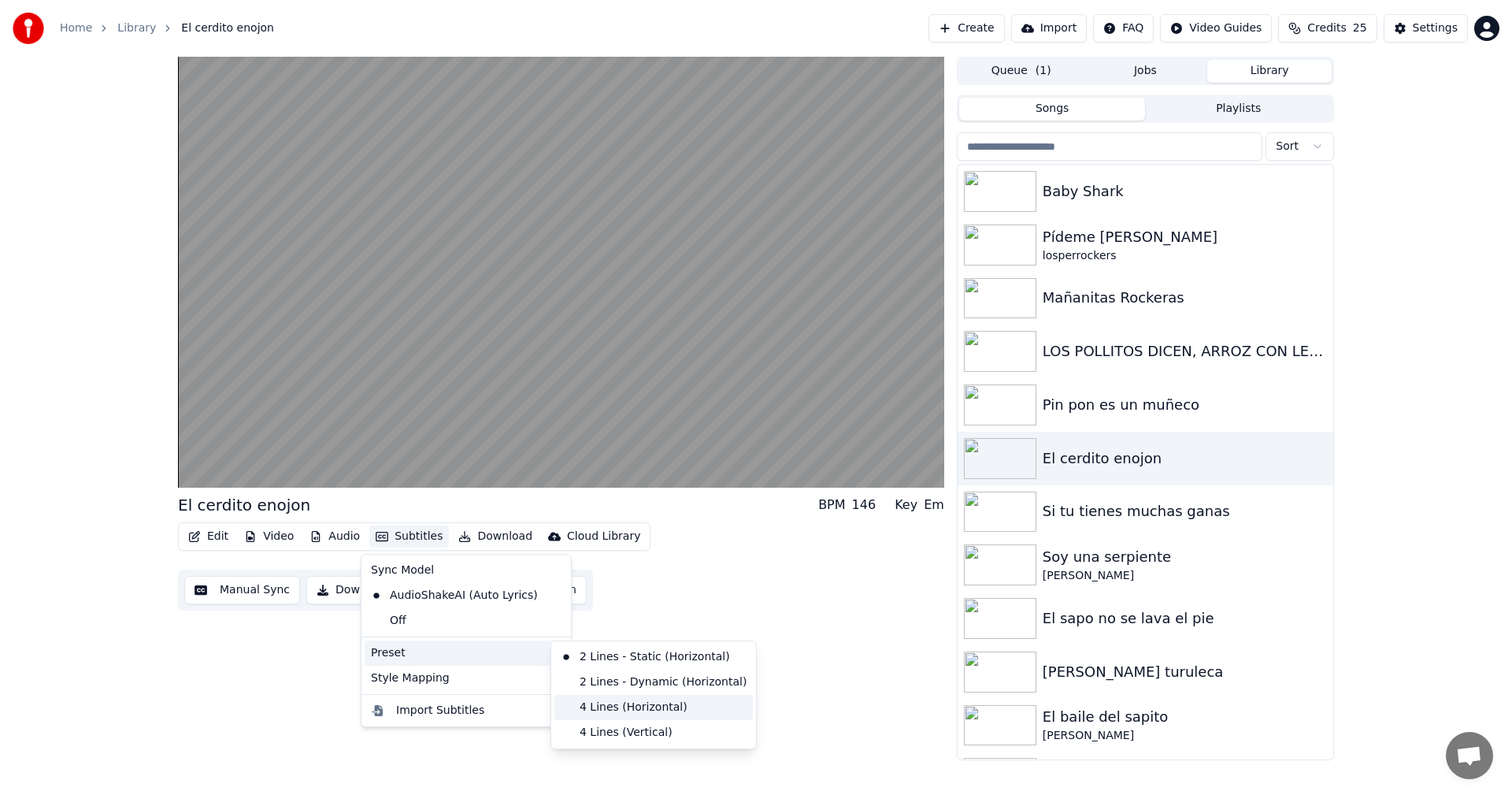
click at [632, 706] on div "4 Lines (Horizontal)" at bounding box center [653, 707] width 199 height 25
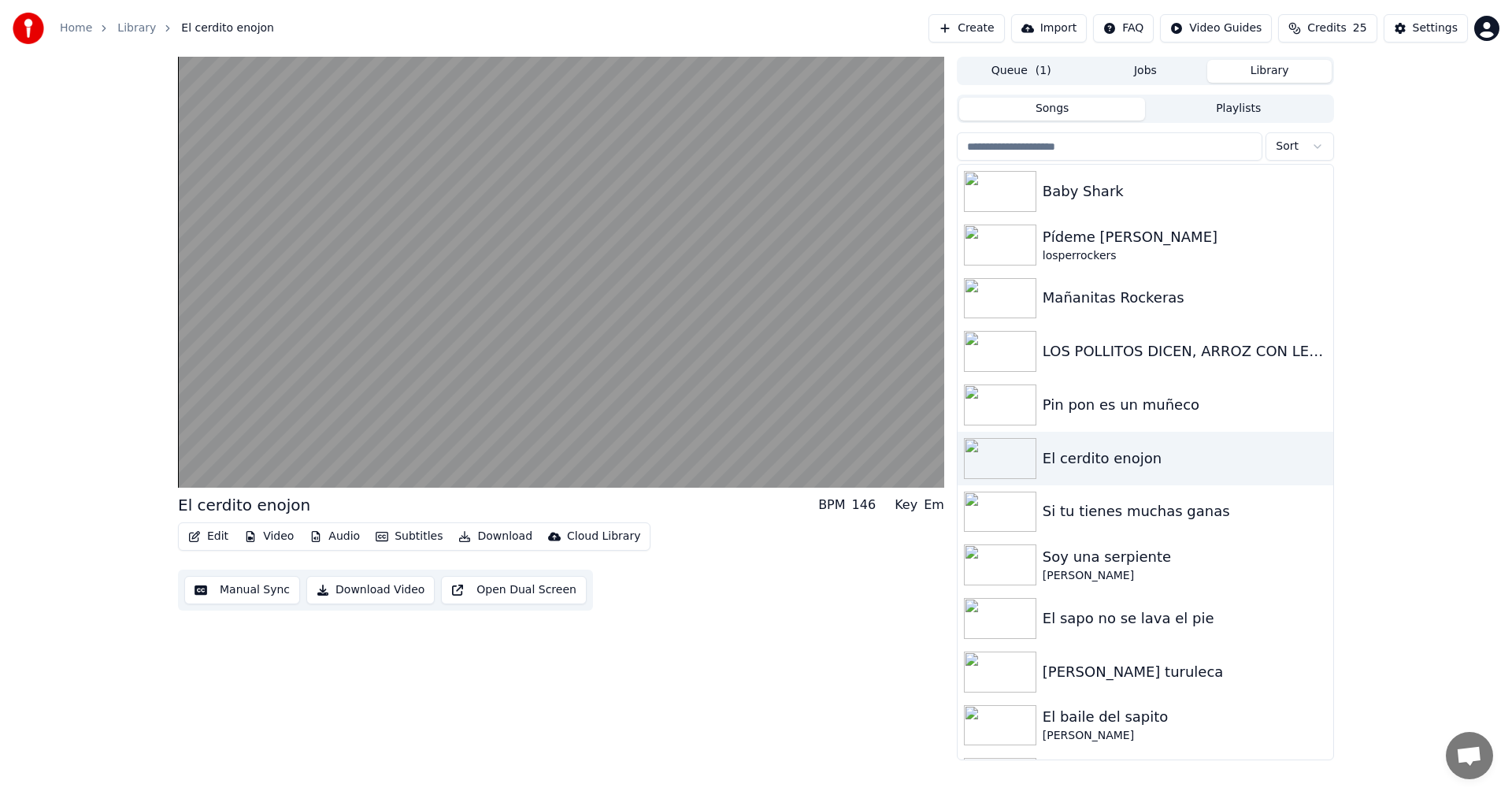
click at [370, 589] on button "Download Video" at bounding box center [370, 590] width 128 height 29
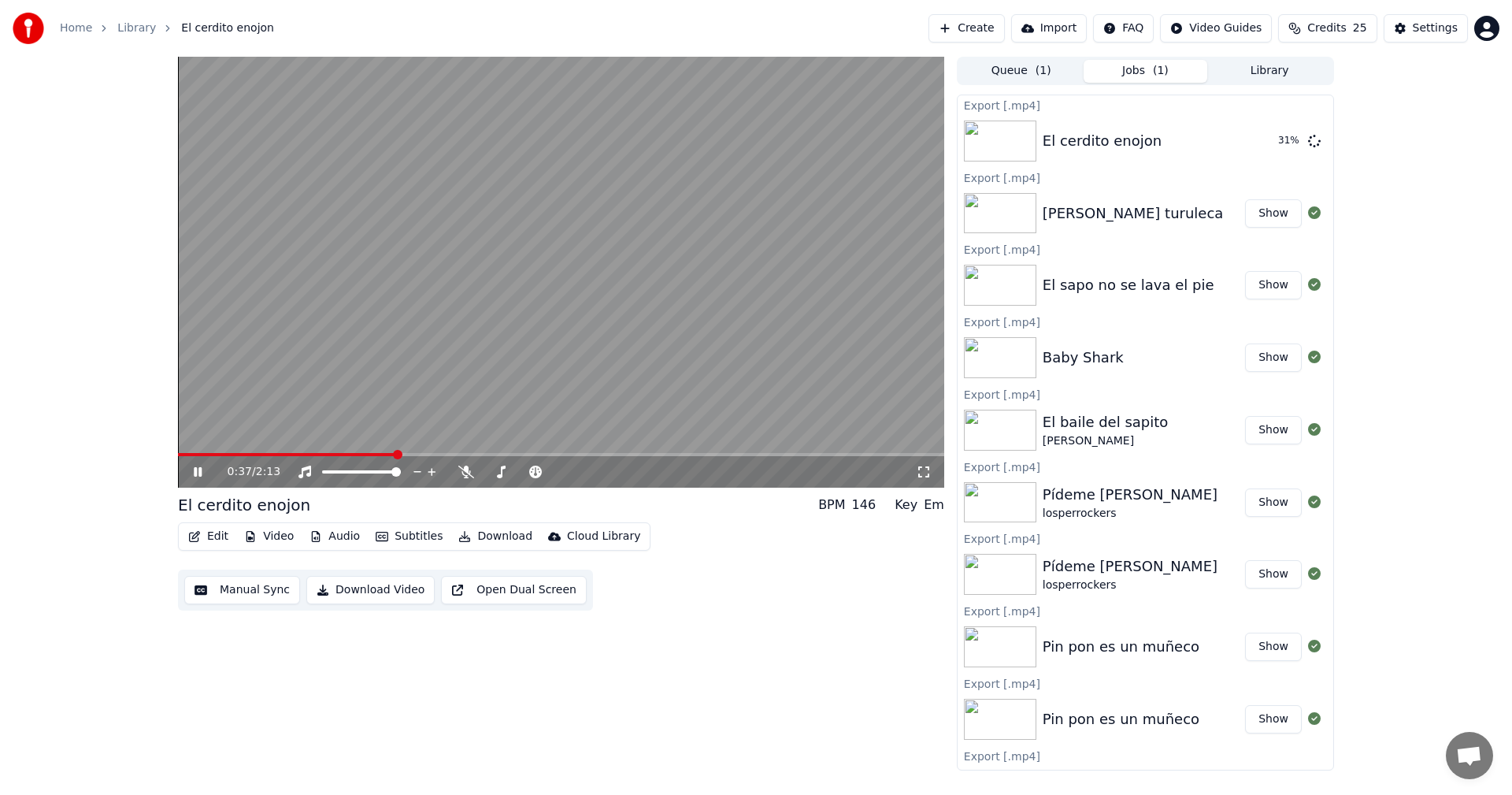
click at [554, 337] on video at bounding box center [560, 272] width 766 height 431
